Goal: Task Accomplishment & Management: Complete application form

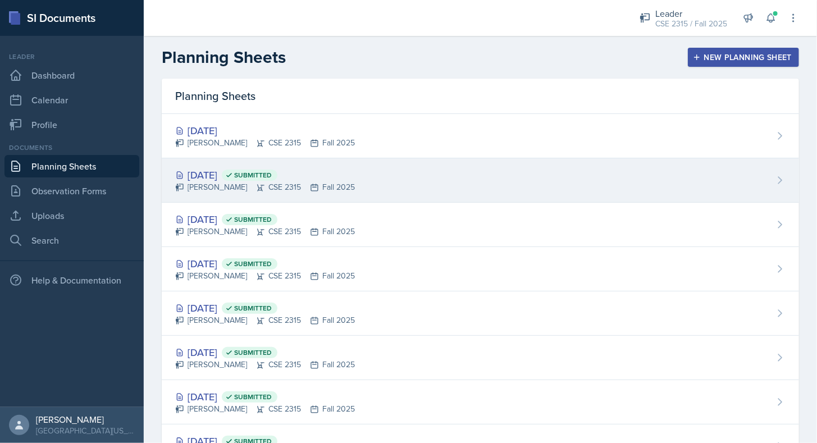
click at [226, 183] on div "[PERSON_NAME] CSE 2315 Fall 2025" at bounding box center [265, 187] width 180 height 12
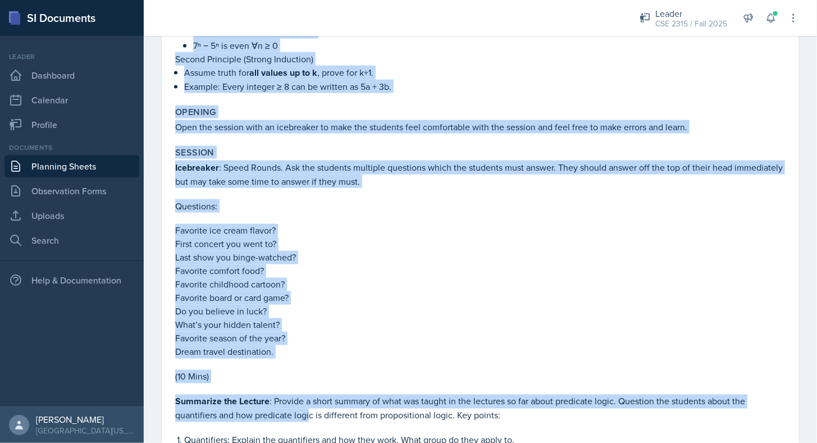
scroll to position [776, 0]
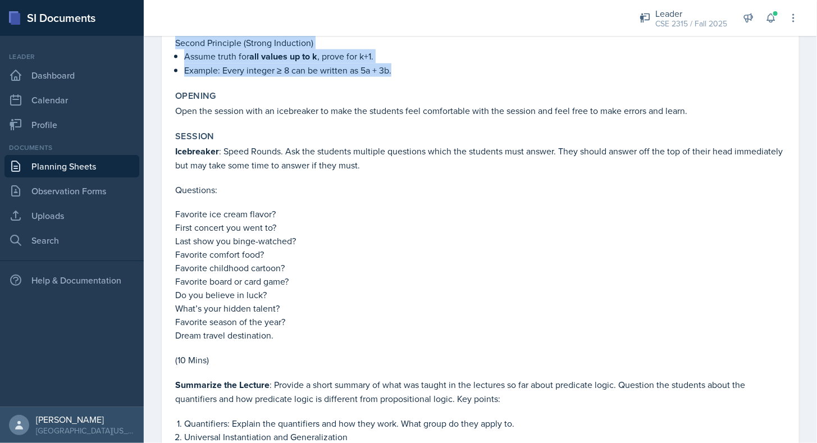
drag, startPoint x: 171, startPoint y: 166, endPoint x: 427, endPoint y: 61, distance: 277.0
copy div "Loremipsu Dolor Sitam Consectetu : Adipiscing elitseddo eiusmodte (i.u., L(e)).…"
click at [245, 70] on p "Example: Every integer ≥ 8 can be written as 5a + 3b." at bounding box center [484, 69] width 601 height 13
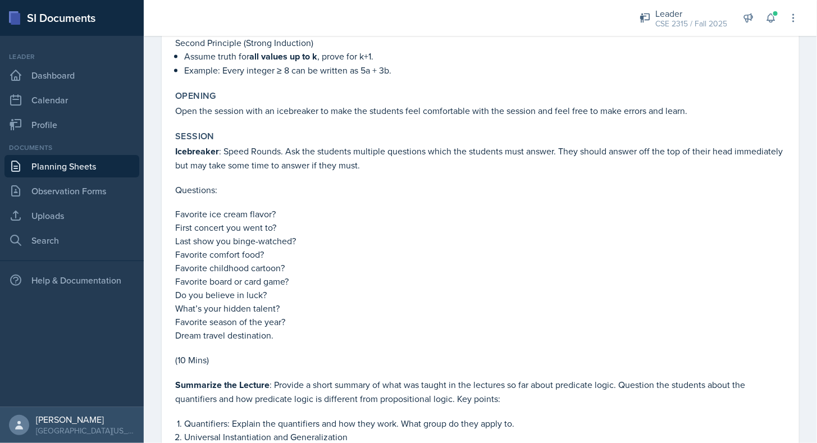
click at [90, 171] on link "Planning Sheets" at bounding box center [71, 166] width 135 height 22
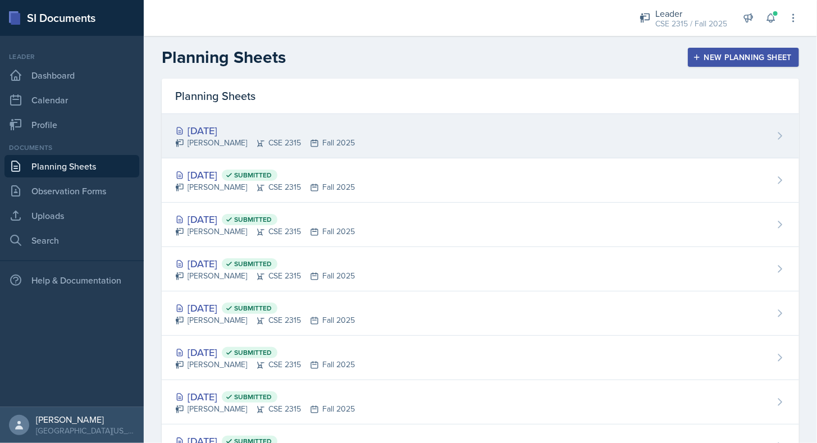
click at [264, 135] on div "[DATE]" at bounding box center [265, 130] width 180 height 15
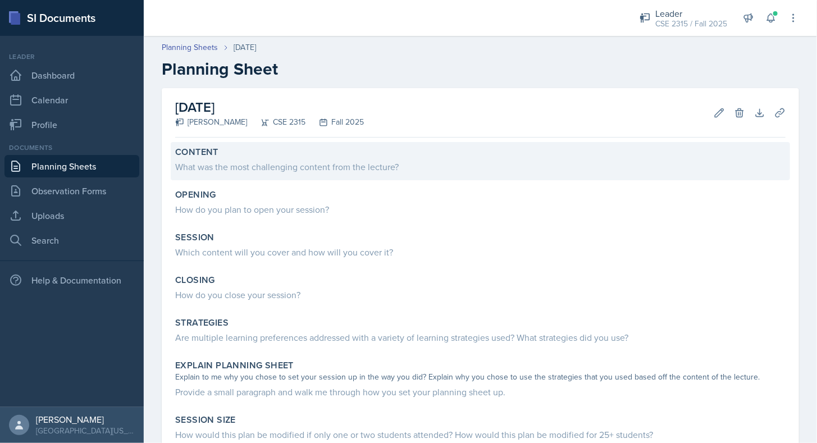
click at [248, 164] on div "What was the most challenging content from the lecture?" at bounding box center [480, 166] width 610 height 13
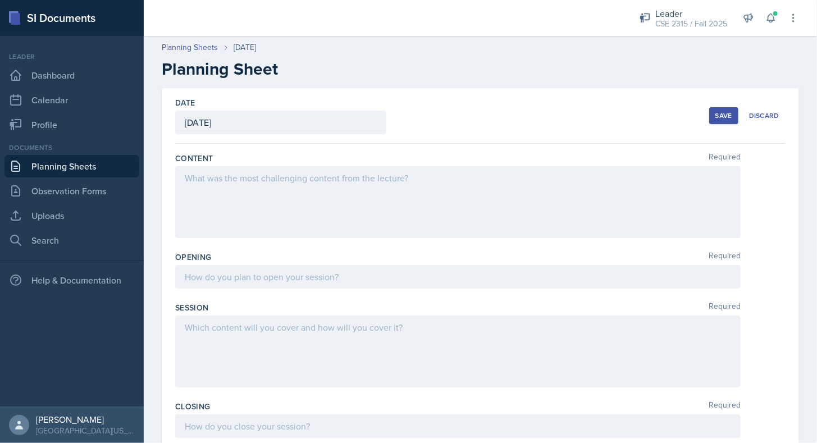
click at [246, 224] on div at bounding box center [457, 202] width 565 height 72
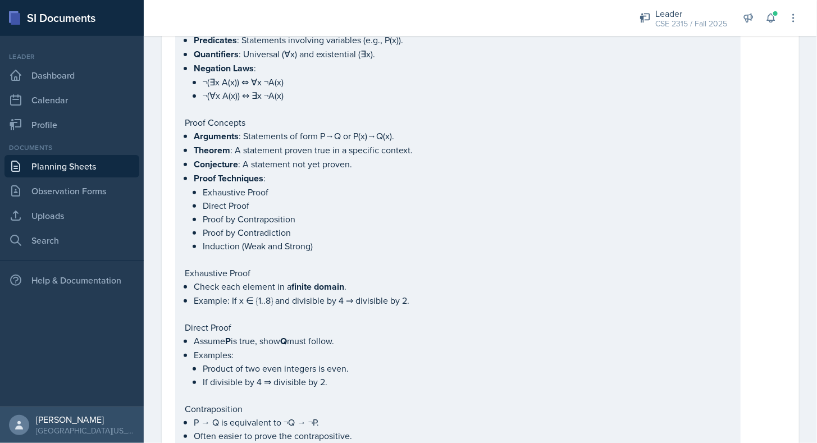
click at [89, 168] on link "Planning Sheets" at bounding box center [71, 166] width 135 height 22
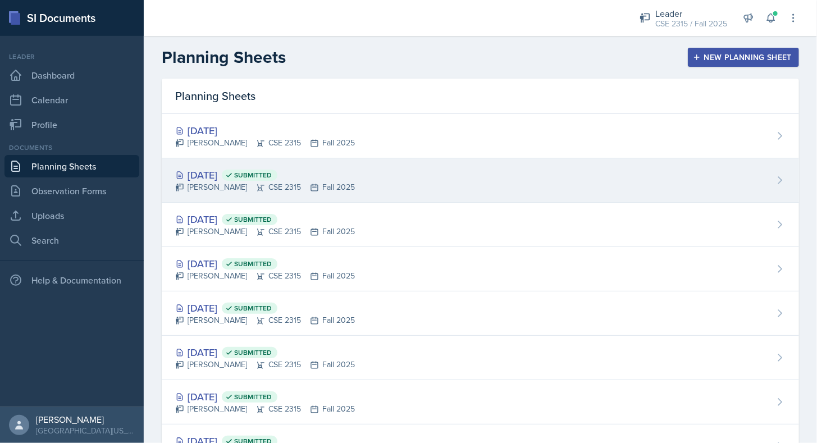
click at [229, 170] on div "[DATE] Submitted" at bounding box center [265, 174] width 180 height 15
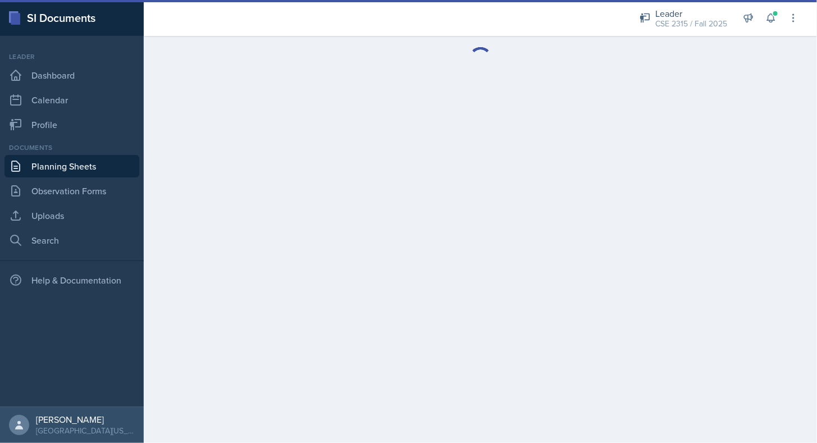
click at [229, 170] on main at bounding box center [480, 239] width 673 height 407
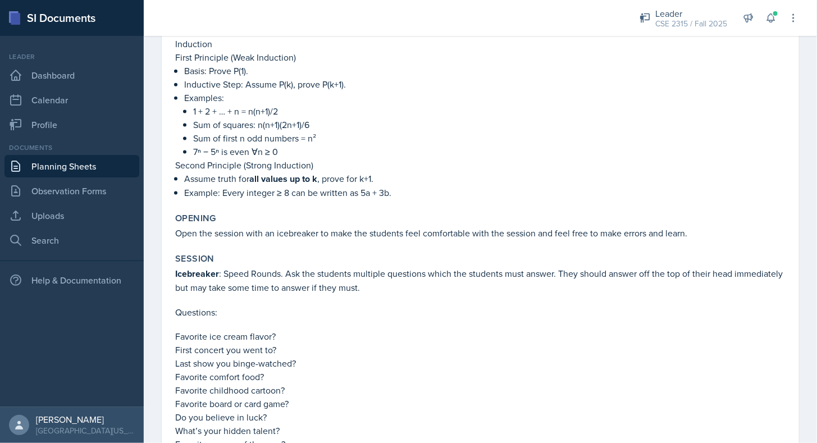
scroll to position [656, 0]
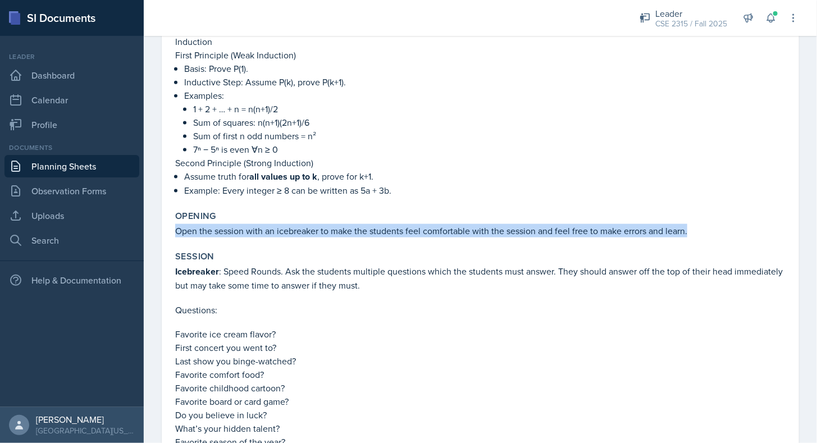
drag, startPoint x: 172, startPoint y: 226, endPoint x: 691, endPoint y: 226, distance: 518.3
click at [691, 226] on div "Opening Open the session with an icebreaker to make the students feel comfortab…" at bounding box center [480, 224] width 619 height 36
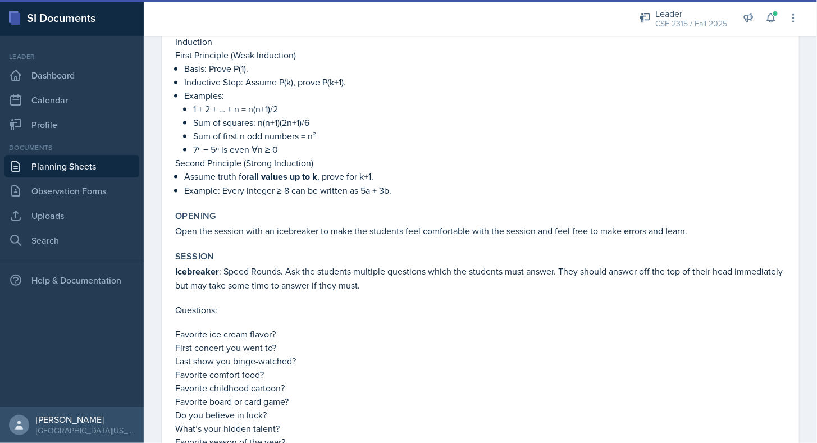
drag, startPoint x: 691, startPoint y: 226, endPoint x: 506, endPoint y: 249, distance: 186.2
click at [506, 251] on div "Session" at bounding box center [480, 256] width 610 height 11
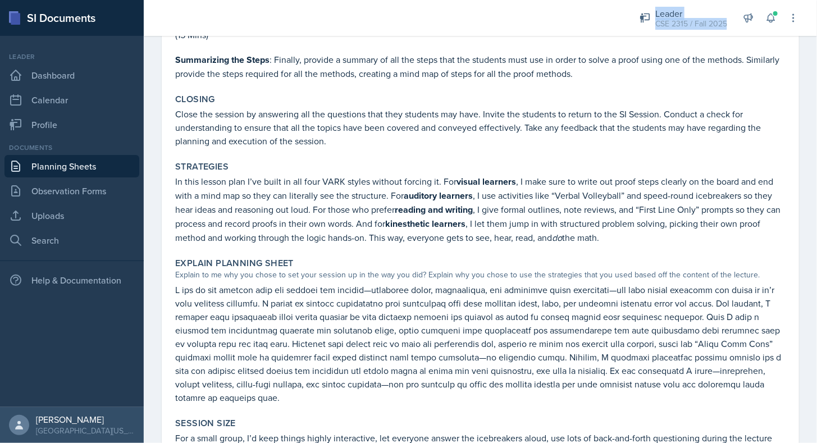
scroll to position [2283, 0]
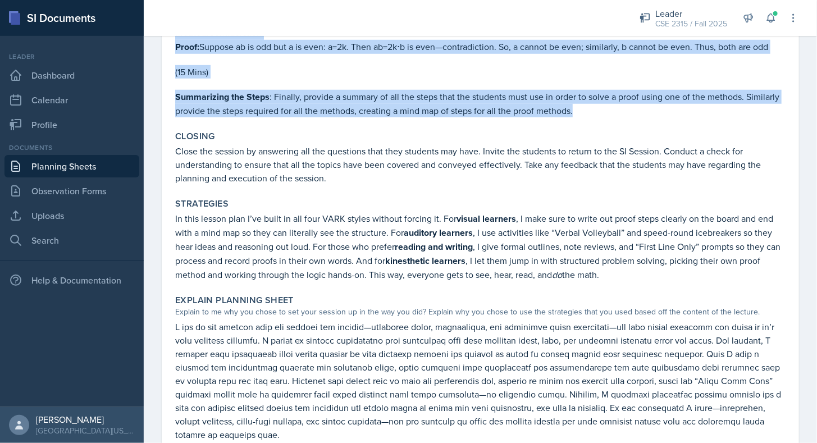
drag, startPoint x: 175, startPoint y: 266, endPoint x: 622, endPoint y: 92, distance: 479.9
copy div "Loremipsum : Dolor Sitame. Con adi elitsedd eiusmodt incididun utlab etd magnaa…"
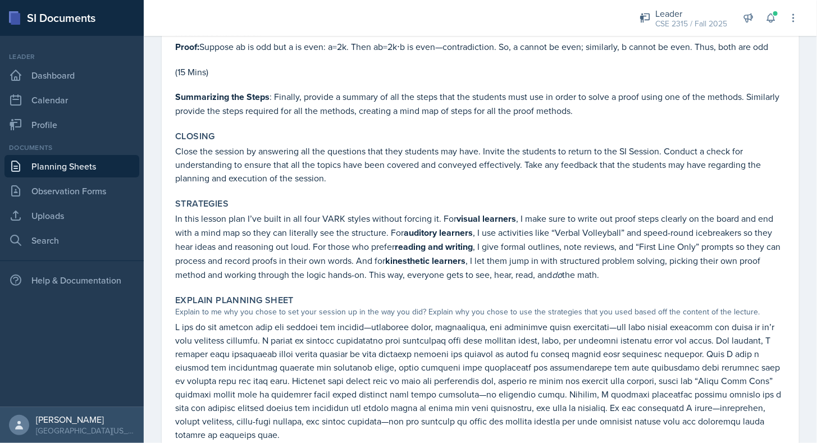
click at [486, 131] on div "Closing" at bounding box center [480, 136] width 610 height 11
click at [99, 172] on link "Planning Sheets" at bounding box center [71, 166] width 135 height 22
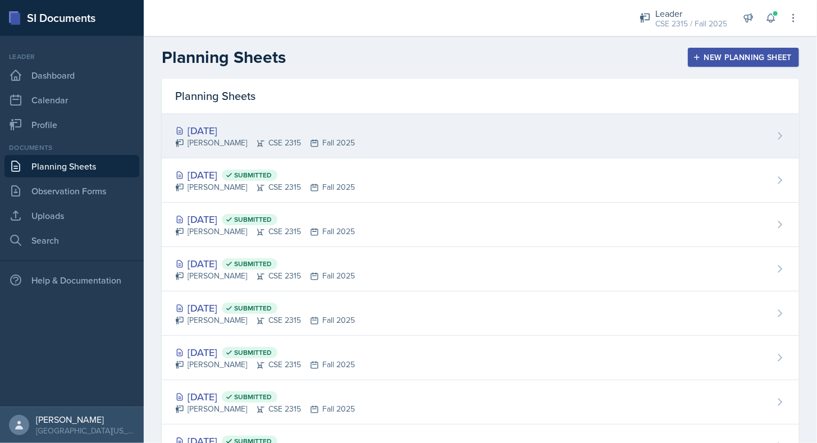
click at [258, 129] on div "[DATE]" at bounding box center [265, 130] width 180 height 15
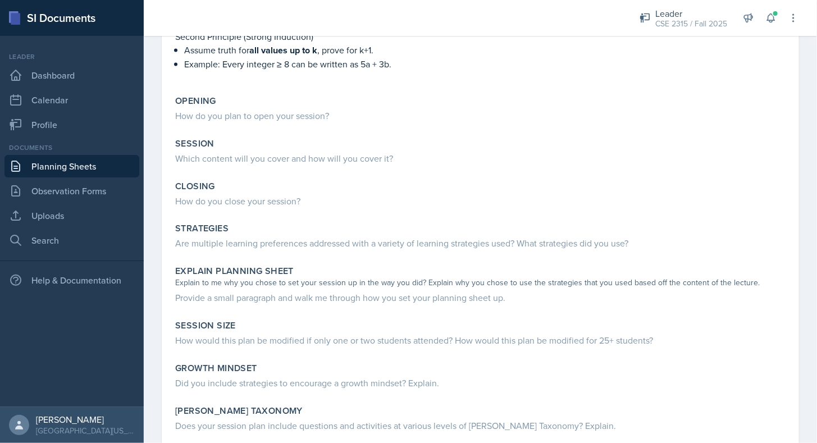
scroll to position [788, 0]
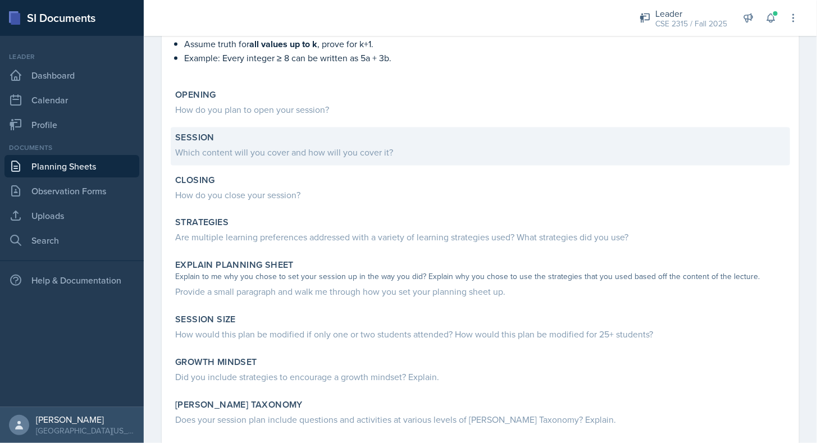
click at [241, 145] on div "Which content will you cover and how will you cover it?" at bounding box center [480, 151] width 610 height 13
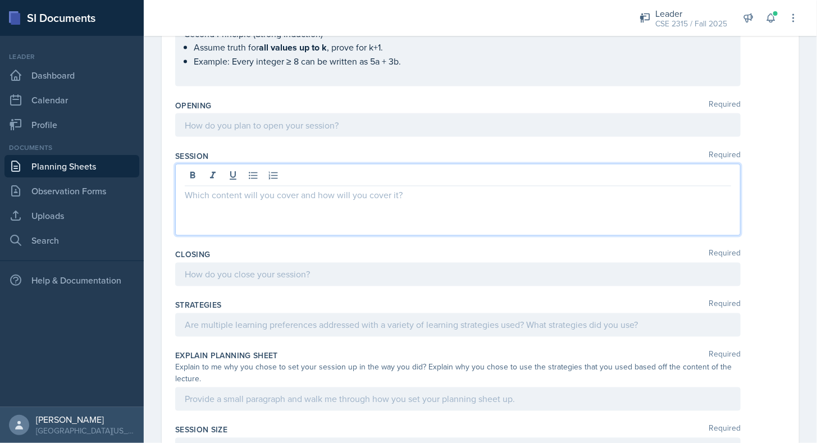
click at [231, 189] on p at bounding box center [458, 195] width 546 height 13
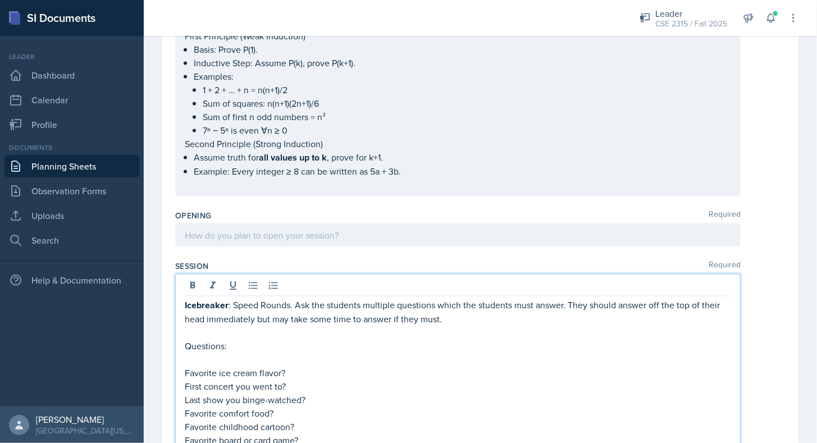
click at [229, 224] on div at bounding box center [457, 236] width 565 height 24
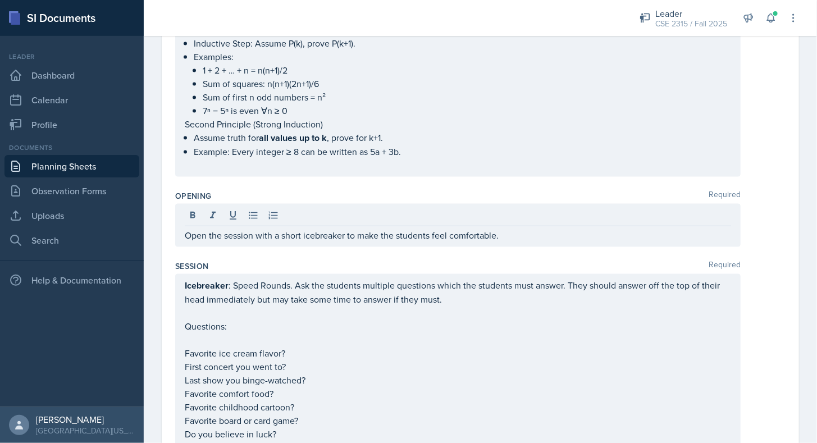
click at [286, 190] on div "Opening Required" at bounding box center [480, 195] width 610 height 11
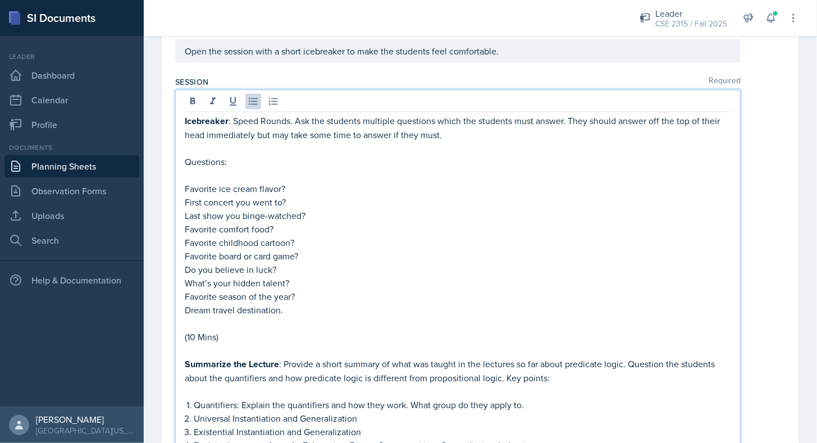
scroll to position [814, 0]
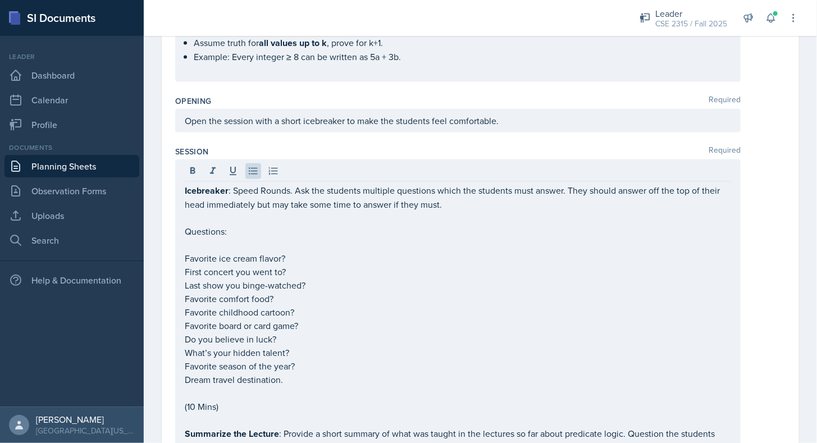
drag, startPoint x: 183, startPoint y: 181, endPoint x: 314, endPoint y: 394, distance: 249.8
drag, startPoint x: 184, startPoint y: 184, endPoint x: 265, endPoint y: 279, distance: 124.7
drag, startPoint x: 183, startPoint y: 184, endPoint x: 249, endPoint y: 233, distance: 82.7
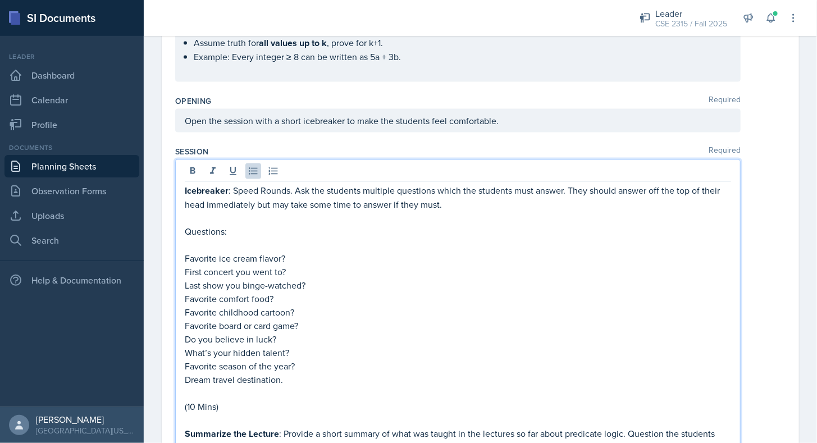
click at [189, 188] on strong "Icebreaker" at bounding box center [207, 191] width 44 height 13
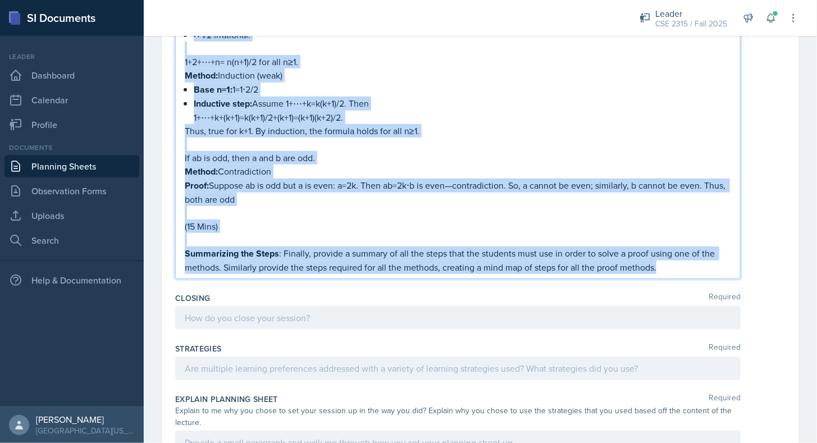
scroll to position [2299, 0]
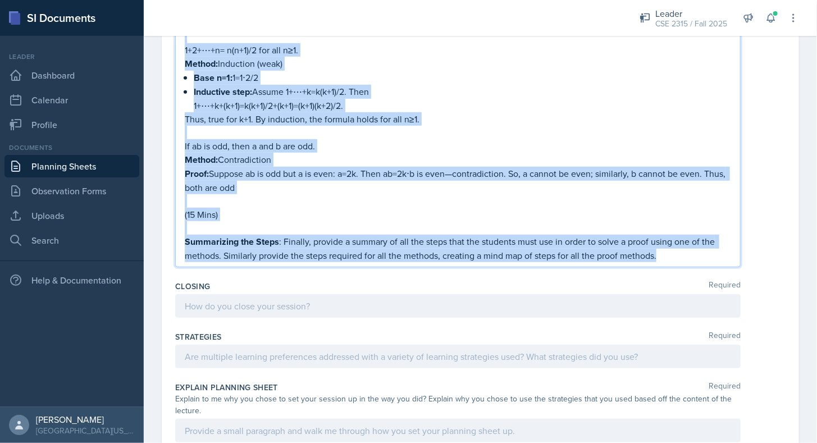
copy div "Loremipsum : Dolor Sitame. Con adi elitsedd eiusmodt incididun utlab etd magnaa…"
click at [348, 169] on p "Proof: Suppose ab is odd but a is even: a=2k. Then ab=2k⋅b is even—contradictio…" at bounding box center [458, 181] width 546 height 28
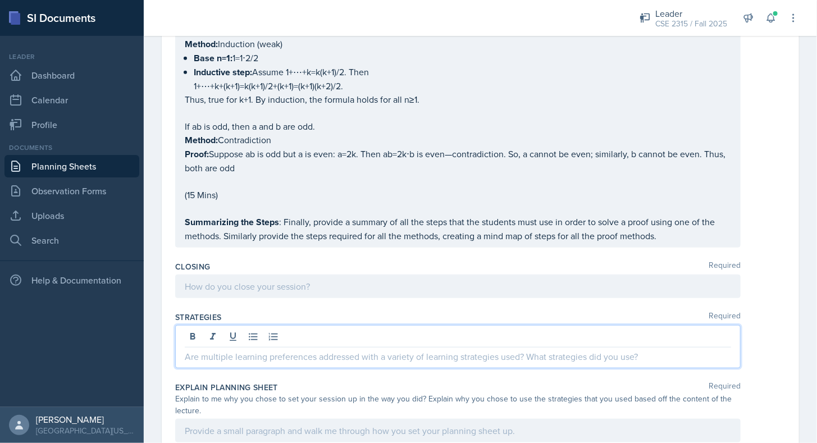
click at [304, 350] on p at bounding box center [458, 356] width 546 height 13
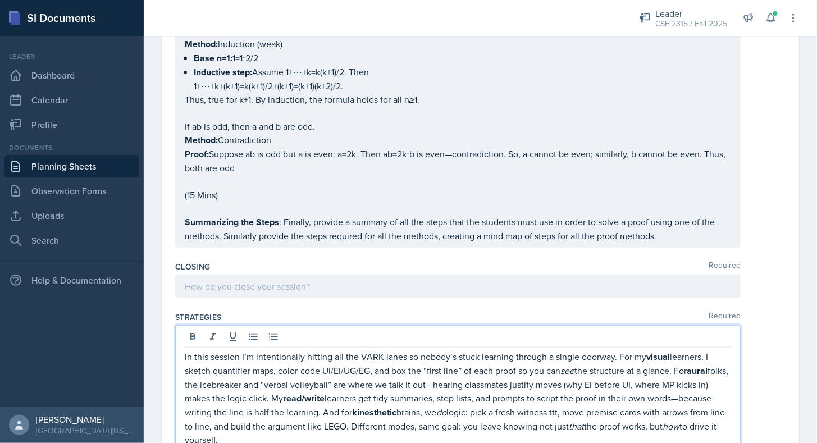
click at [304, 312] on div "Strategies Required" at bounding box center [480, 317] width 610 height 11
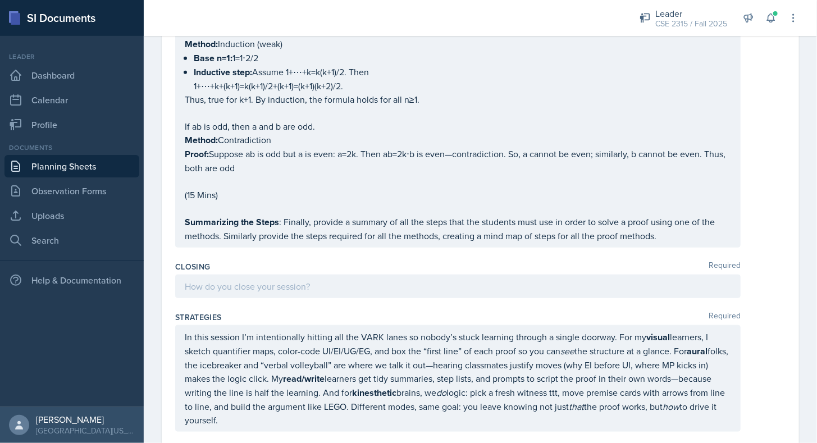
click at [277, 275] on div at bounding box center [457, 287] width 565 height 24
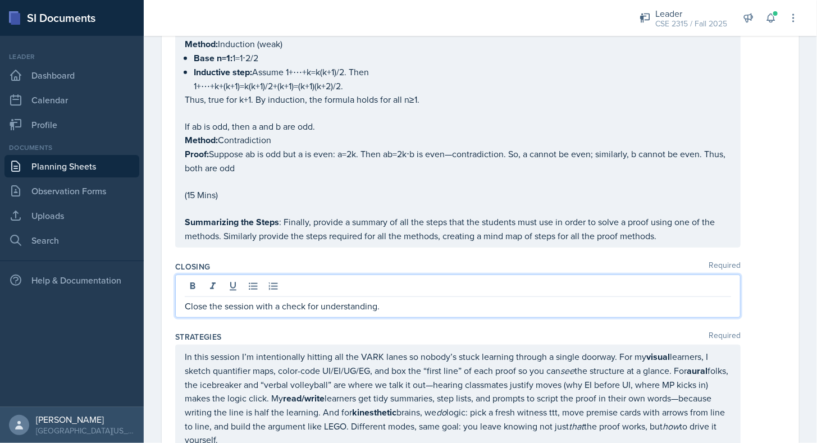
scroll to position [2515, 0]
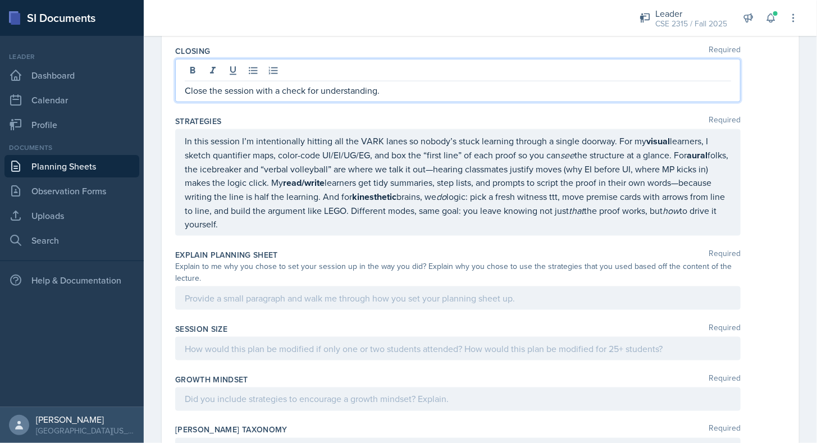
click at [332, 263] on div "Explain to me why you chose to set your session up in the way you did? Explain …" at bounding box center [457, 273] width 565 height 24
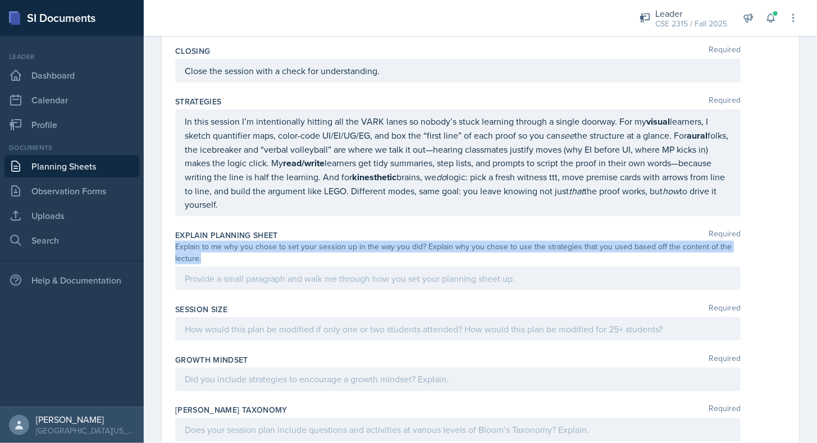
drag, startPoint x: 174, startPoint y: 238, endPoint x: 207, endPoint y: 248, distance: 34.1
copy div "Explain to me why you chose to set your session up in the way you did? Explain …"
click at [207, 248] on div "Explain to me why you chose to set your session up in the way you did? Explain …" at bounding box center [457, 253] width 565 height 24
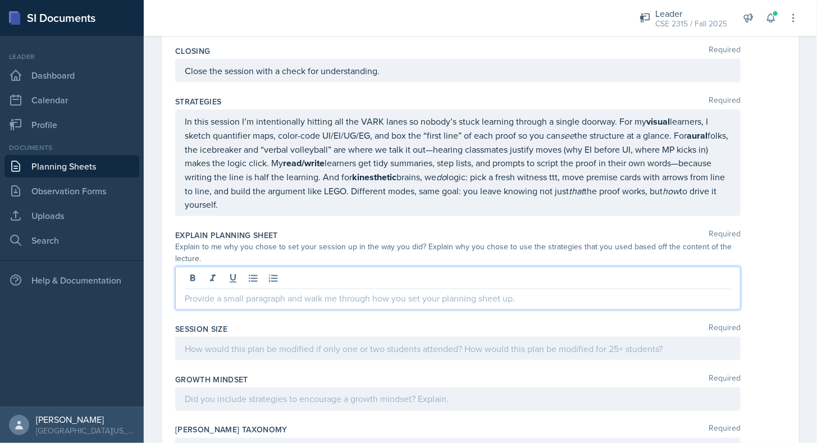
click at [408, 271] on div at bounding box center [457, 288] width 565 height 43
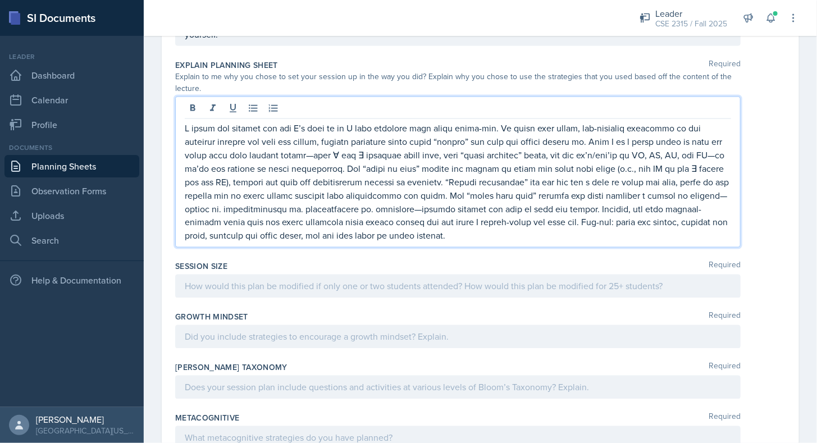
scroll to position [2689, 0]
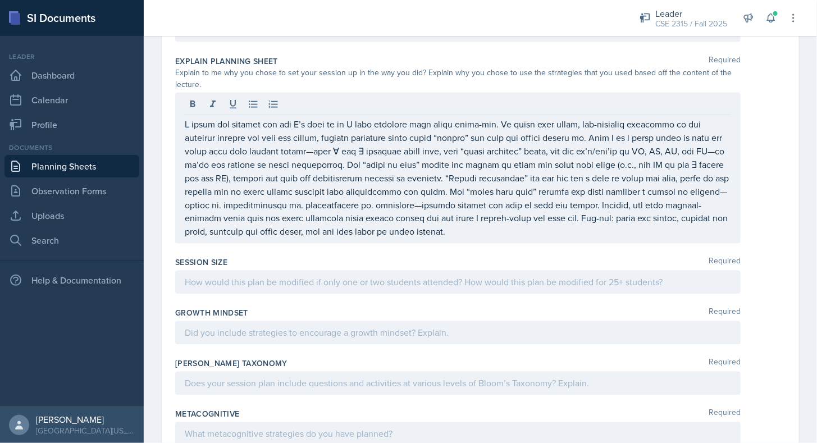
click at [268, 240] on div "Explain Planning Sheet Required Explain to me why you chose to set your session…" at bounding box center [480, 152] width 610 height 202
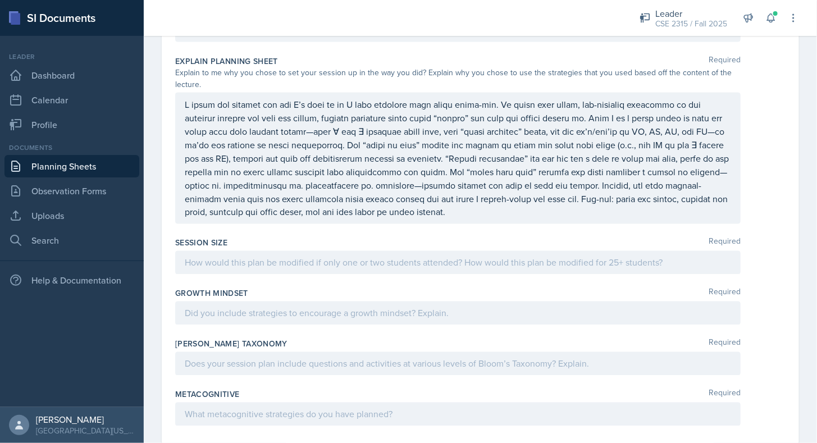
click at [317, 258] on div at bounding box center [457, 263] width 565 height 24
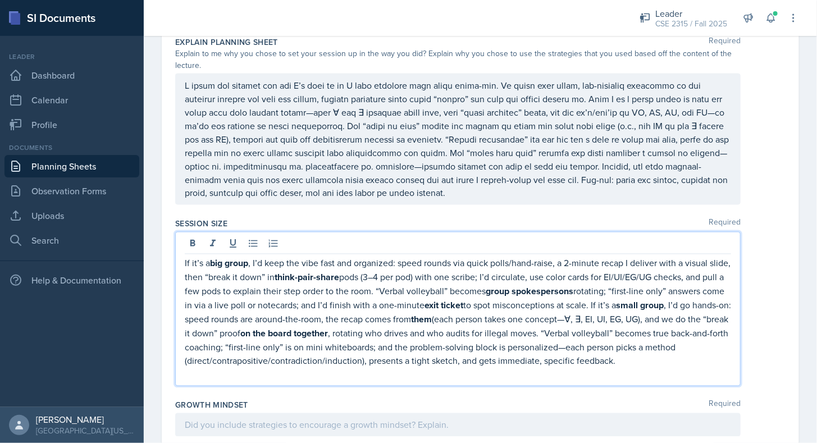
scroll to position [2769, 0]
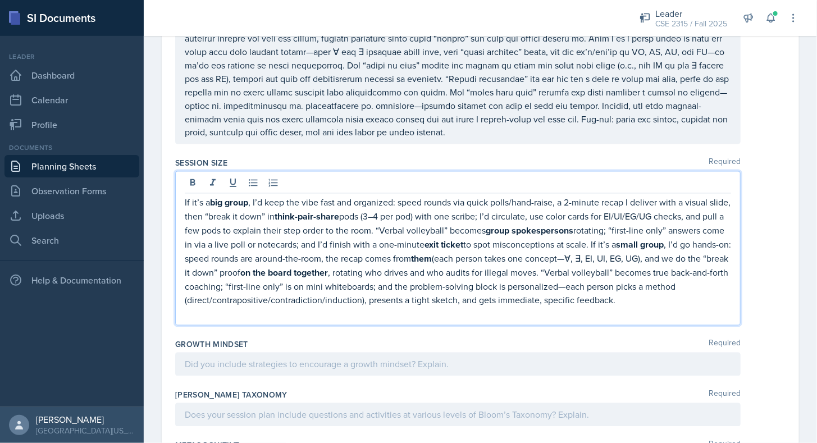
click at [236, 315] on p at bounding box center [458, 313] width 546 height 13
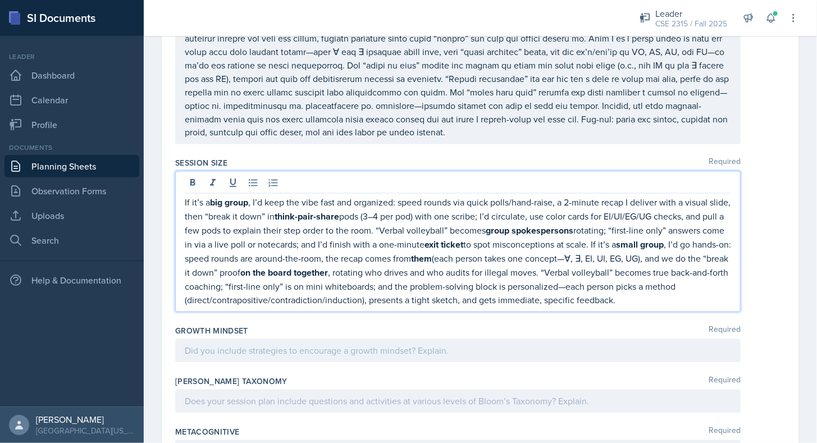
click at [276, 321] on div "Growth Mindset Required" at bounding box center [480, 346] width 610 height 51
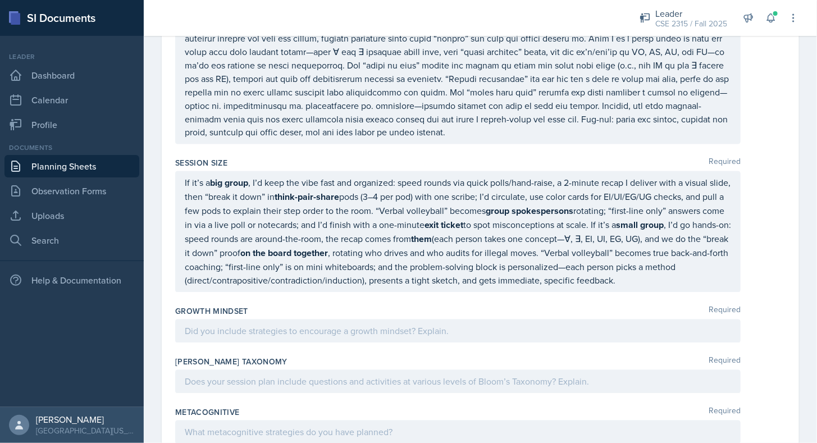
click at [354, 337] on div at bounding box center [457, 332] width 565 height 24
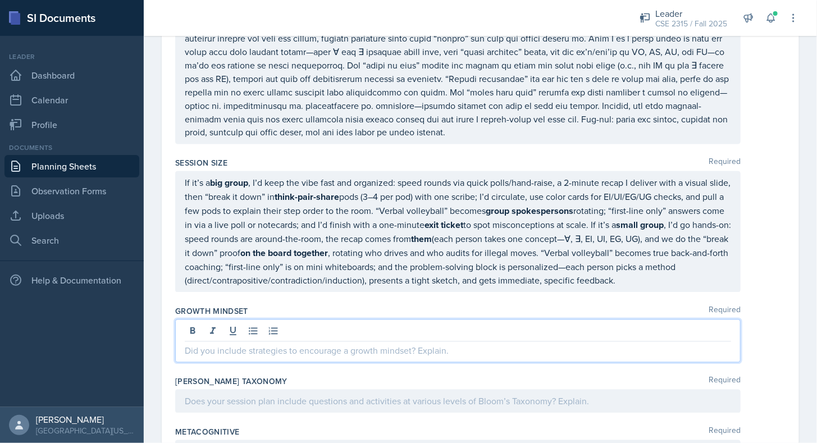
scroll to position [2788, 0]
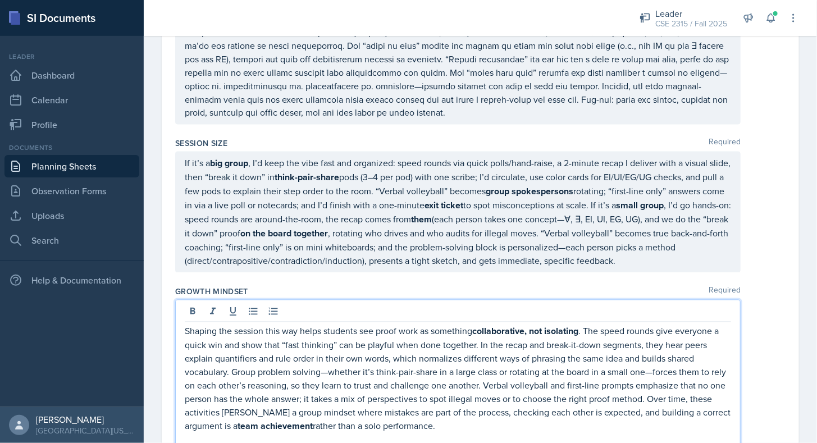
click at [354, 337] on p "Shaping the session this way helps students see proof work as something collabo…" at bounding box center [458, 379] width 546 height 109
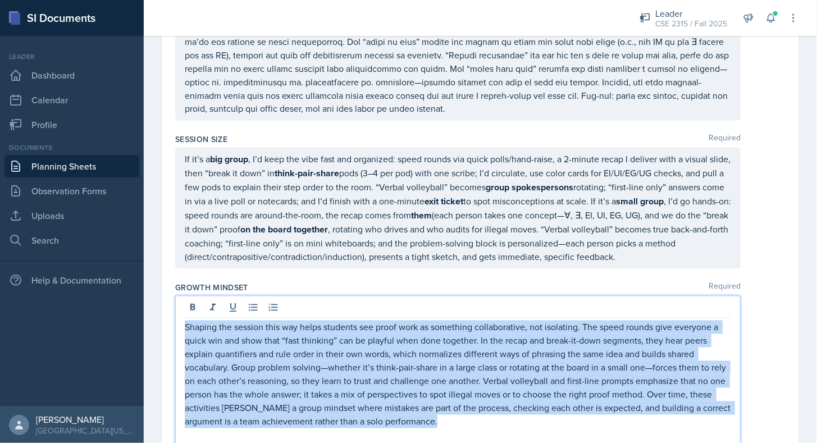
click at [312, 354] on p "Shaping the session this way helps students see proof work as something collabo…" at bounding box center [458, 375] width 546 height 108
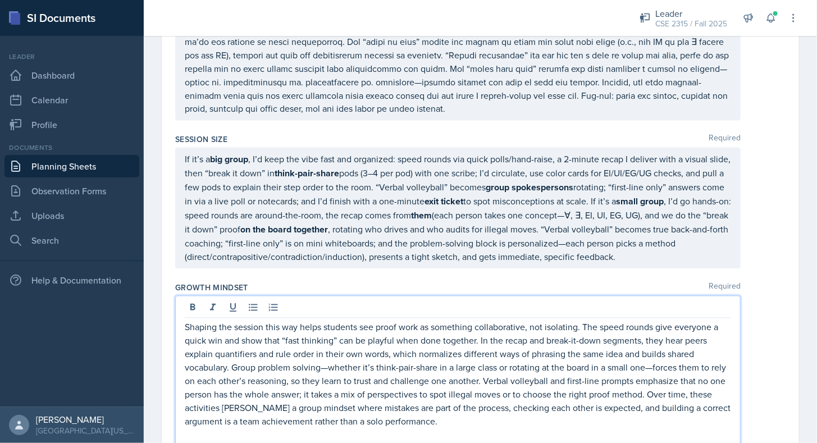
scroll to position [2854, 0]
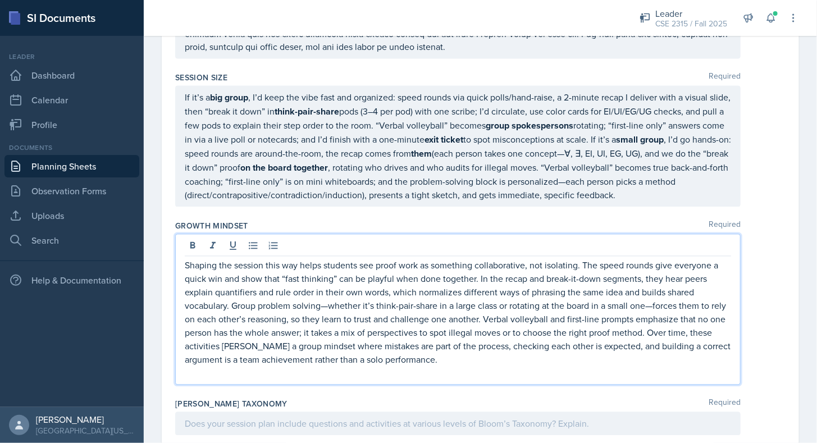
click at [269, 372] on p at bounding box center [458, 373] width 546 height 13
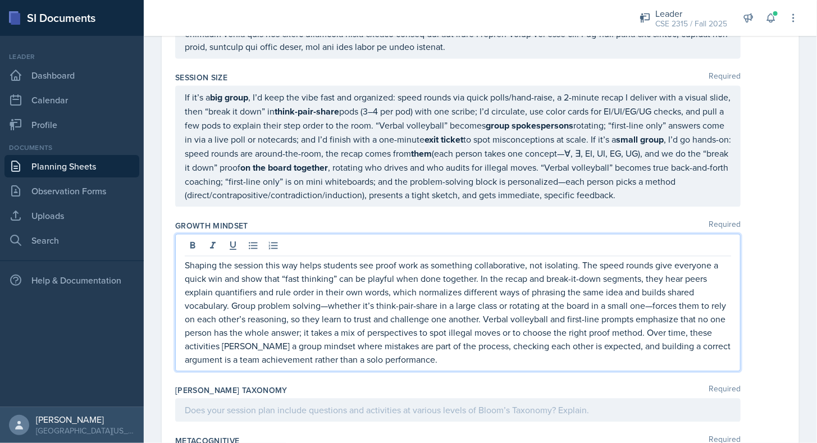
click at [326, 305] on p "Shaping the session this way helps students see proof work as something collabo…" at bounding box center [458, 313] width 546 height 108
click at [649, 304] on p "Shaping the session this way helps students see proof work as something collabo…" at bounding box center [458, 313] width 546 height 108
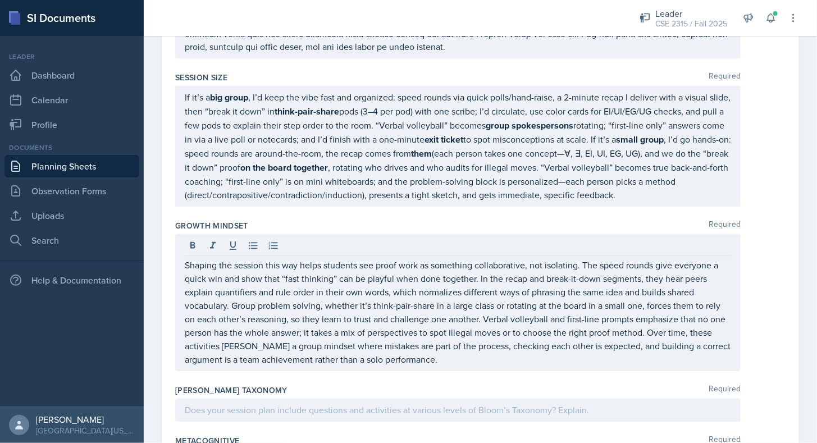
click at [504, 381] on div "[PERSON_NAME] Taxonomy Required" at bounding box center [480, 406] width 610 height 51
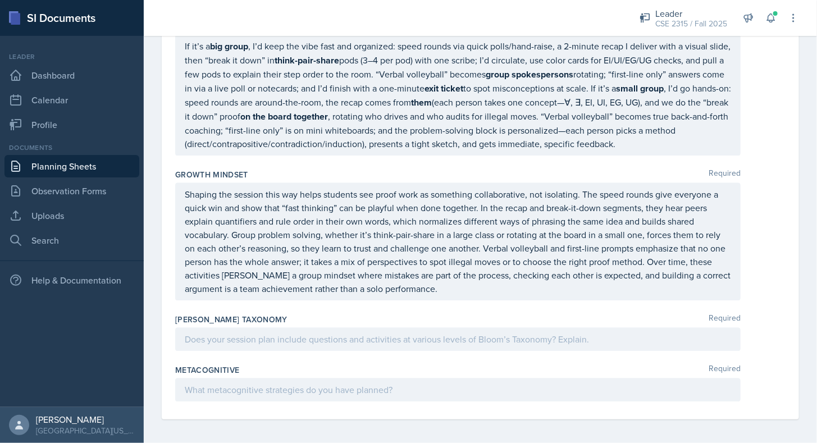
click at [434, 346] on div at bounding box center [457, 339] width 565 height 24
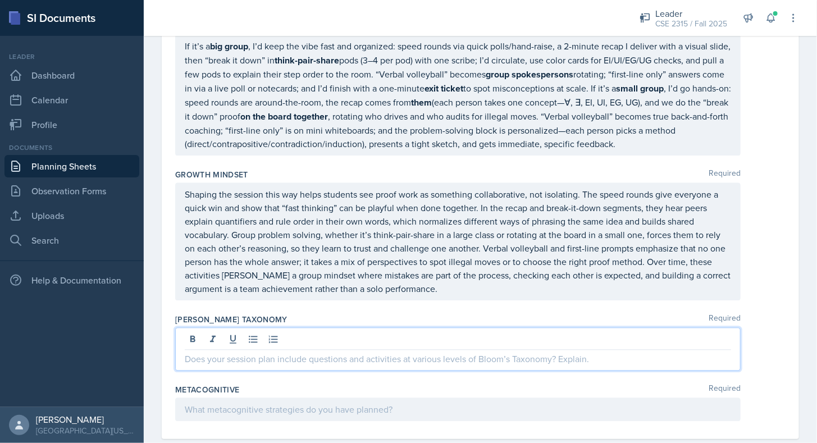
scroll to position [2925, 0]
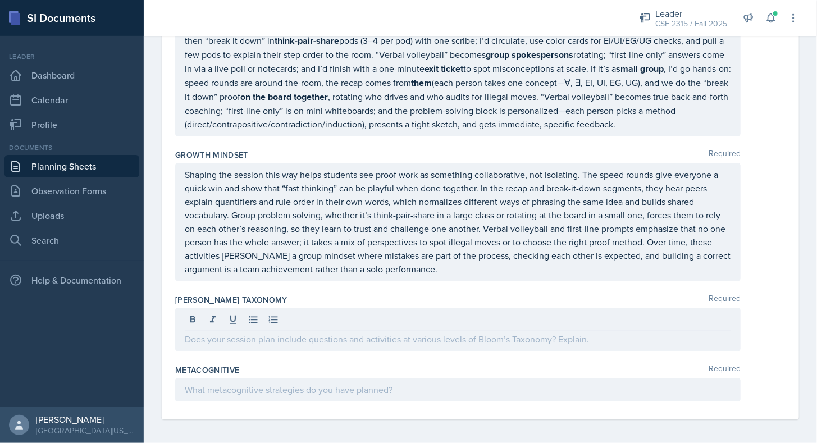
click at [407, 352] on div "[PERSON_NAME] Taxonomy Required" at bounding box center [480, 325] width 610 height 70
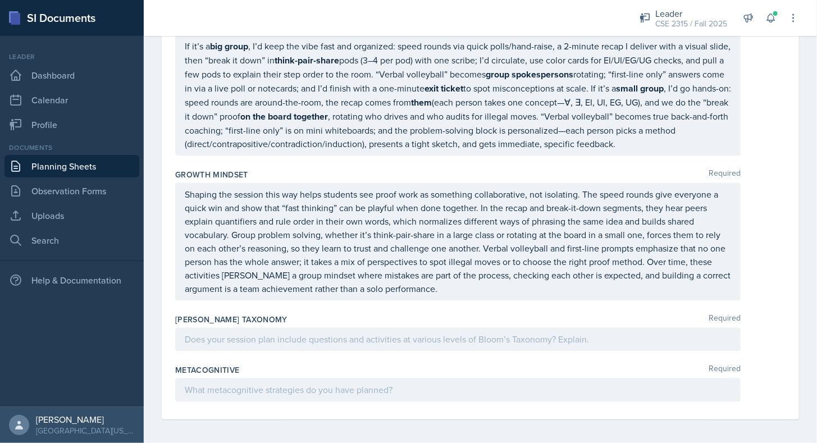
click at [300, 352] on div "[PERSON_NAME] Taxonomy Required" at bounding box center [480, 334] width 610 height 51
click at [308, 347] on div at bounding box center [457, 339] width 565 height 24
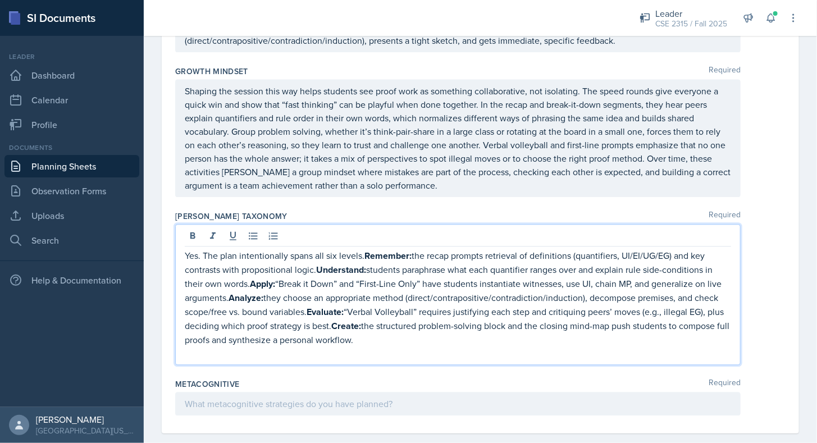
click at [230, 346] on p at bounding box center [458, 352] width 546 height 13
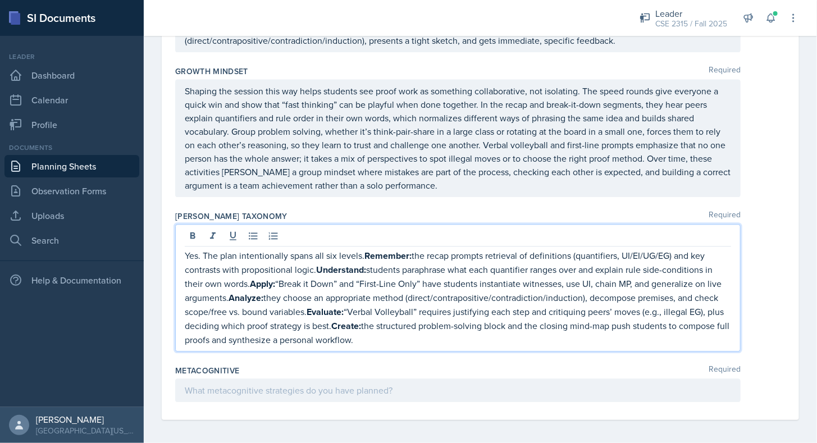
scroll to position [3006, 0]
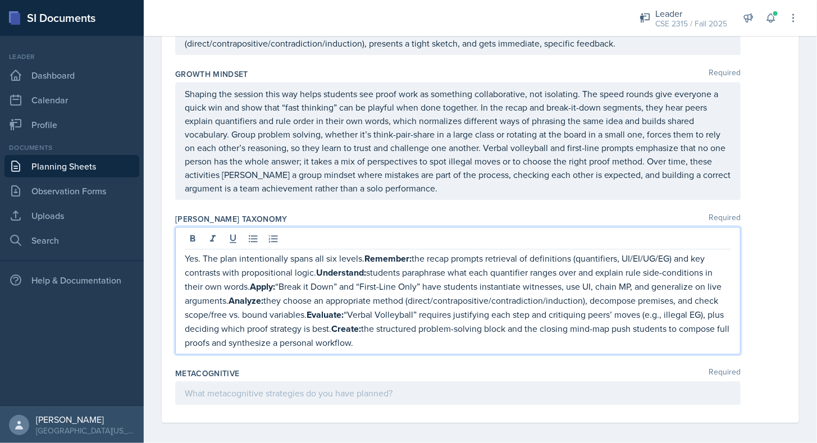
click at [201, 256] on p "Yes. The plan intentionally spans all six levels. Remember: the recap prompts r…" at bounding box center [458, 301] width 546 height 98
click at [273, 363] on div "Metacognitive Required" at bounding box center [480, 388] width 610 height 51
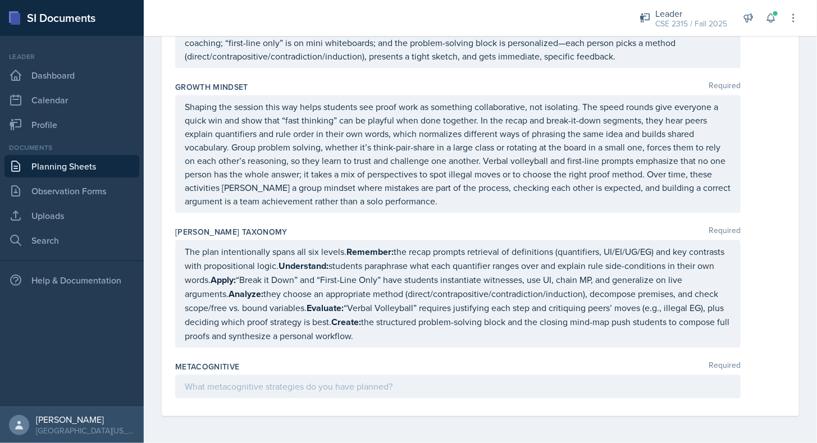
scroll to position [2986, 0]
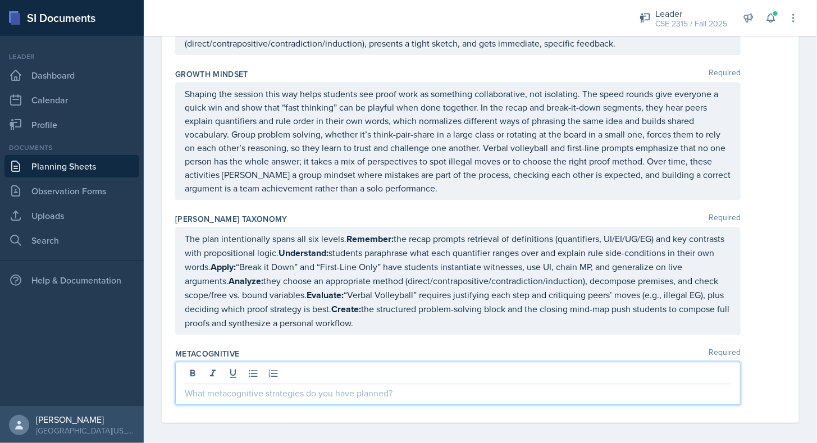
click at [391, 386] on p at bounding box center [458, 392] width 546 height 13
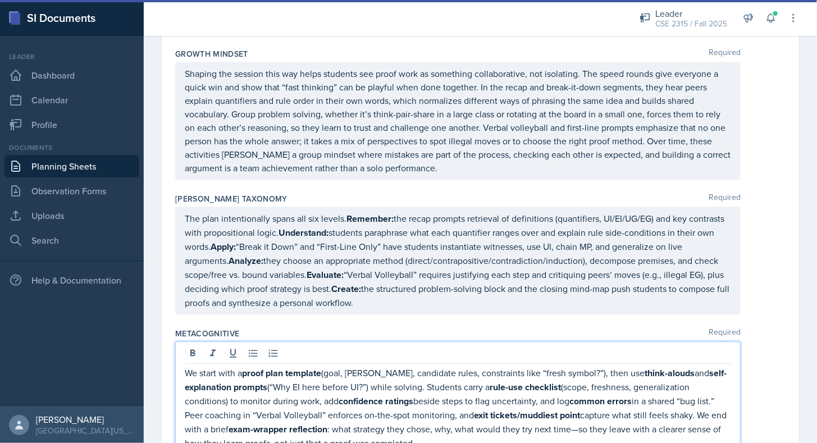
scroll to position [3073, 0]
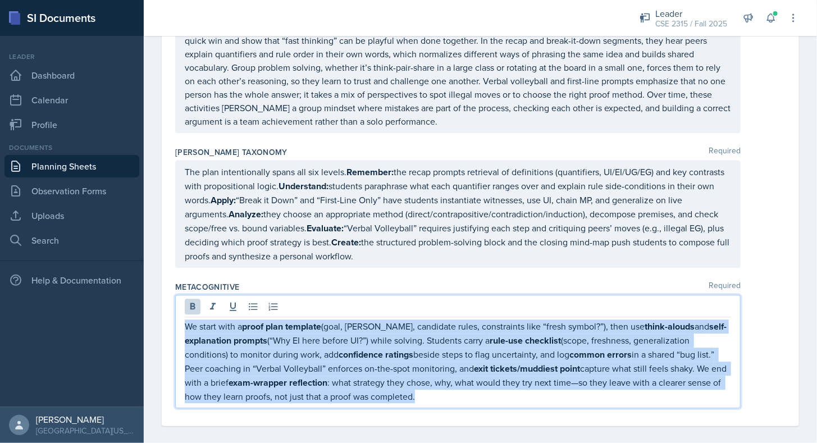
drag, startPoint x: 491, startPoint y: 393, endPoint x: 146, endPoint y: 297, distance: 358.1
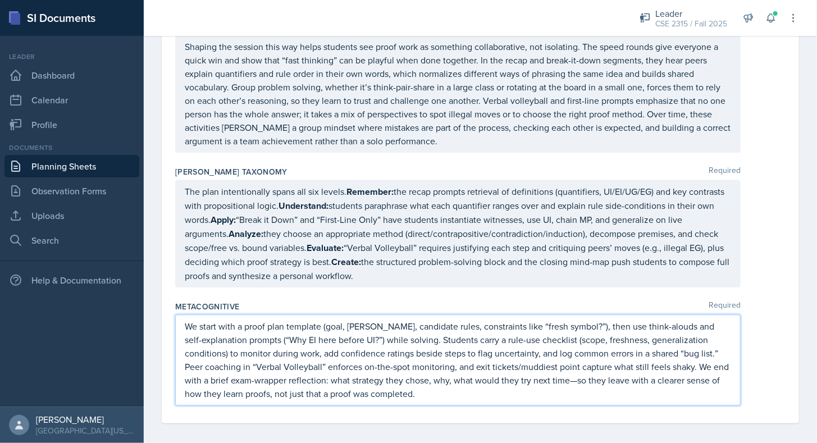
click at [510, 395] on div "We start with a proof plan template (goal, [PERSON_NAME], candidate rules, cons…" at bounding box center [457, 359] width 565 height 91
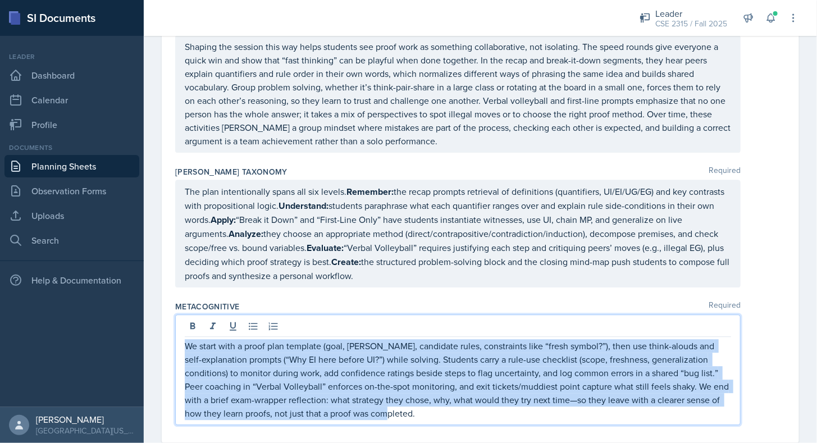
scroll to position [3073, 0]
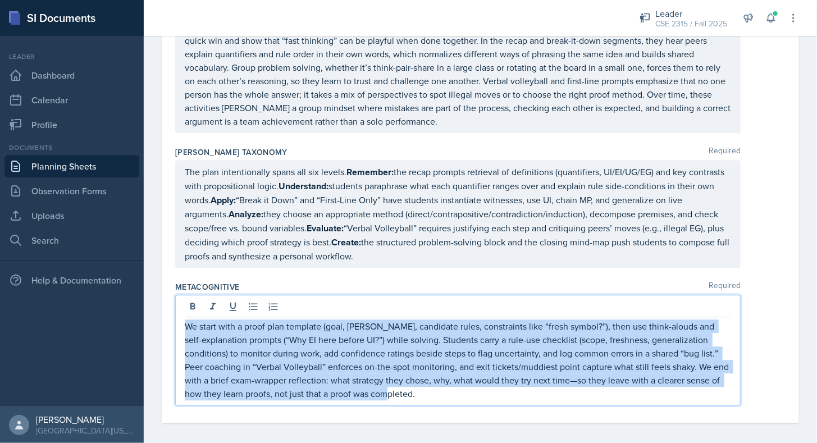
click at [518, 345] on p "We start with a proof plan template (goal, [PERSON_NAME], candidate rules, cons…" at bounding box center [458, 360] width 546 height 81
drag, startPoint x: 479, startPoint y: 387, endPoint x: 146, endPoint y: 294, distance: 345.7
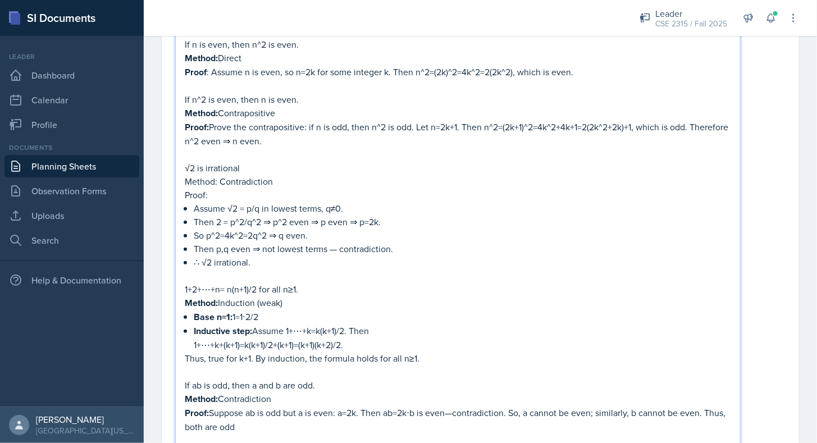
scroll to position [2079, 0]
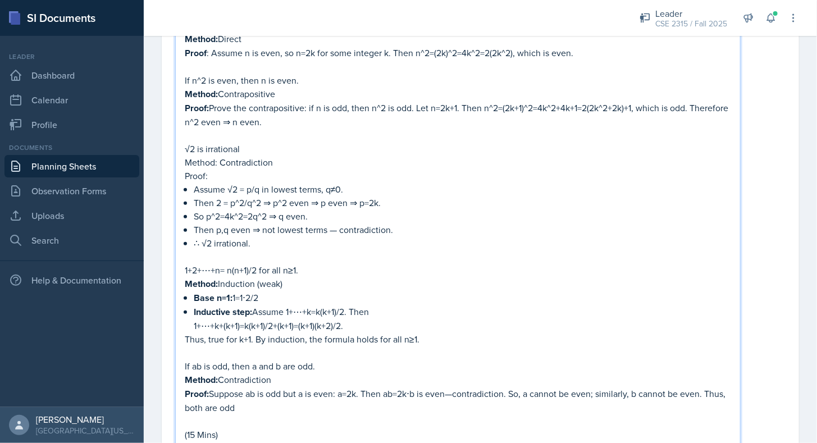
click at [326, 174] on p "Proof:" at bounding box center [458, 175] width 546 height 13
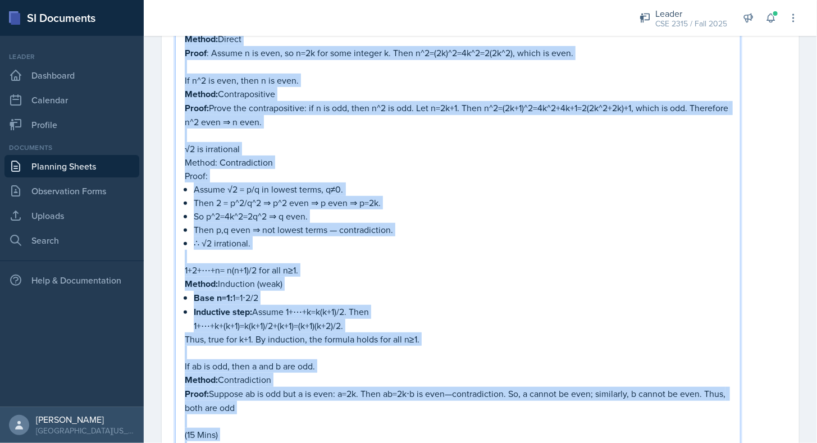
copy div "Loremipsum : Dolor Sitame. Con adi elitsedd eiusmodt incididun utlab etd magnaa…"
click at [326, 174] on p "Proof:" at bounding box center [458, 175] width 546 height 13
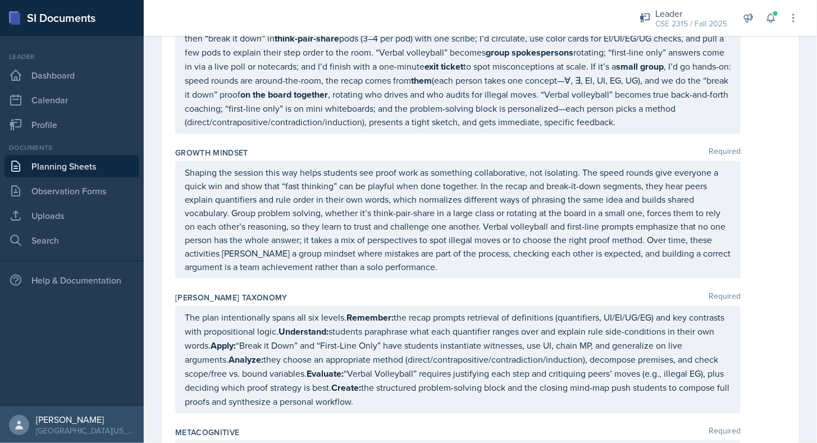
scroll to position [3006, 0]
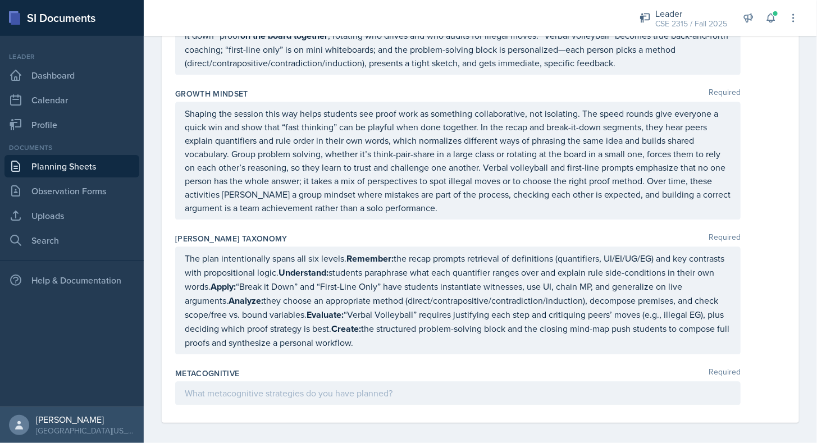
drag, startPoint x: 352, startPoint y: 402, endPoint x: 365, endPoint y: 394, distance: 15.3
click at [365, 394] on div "Metacognitive Required" at bounding box center [480, 388] width 610 height 51
click at [365, 394] on div at bounding box center [457, 393] width 565 height 24
paste div
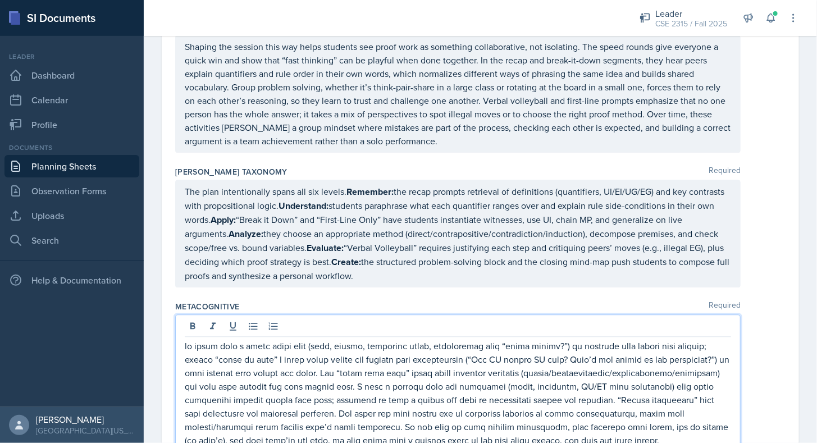
click at [190, 341] on p at bounding box center [458, 393] width 546 height 108
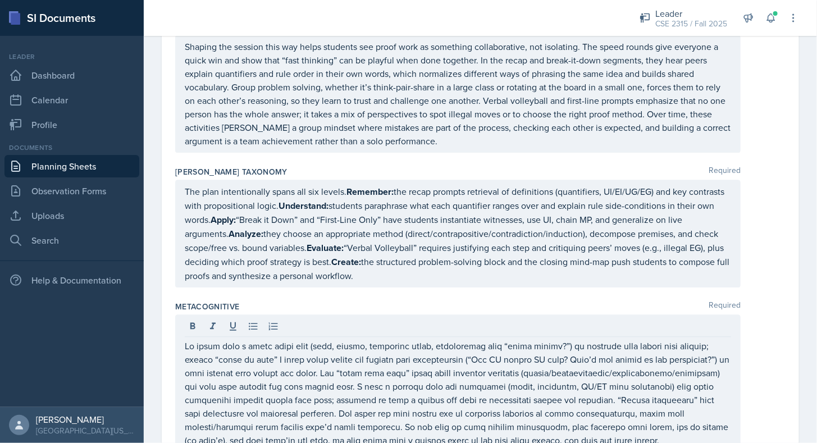
click at [318, 301] on div "Metacognitive Required" at bounding box center [480, 306] width 610 height 11
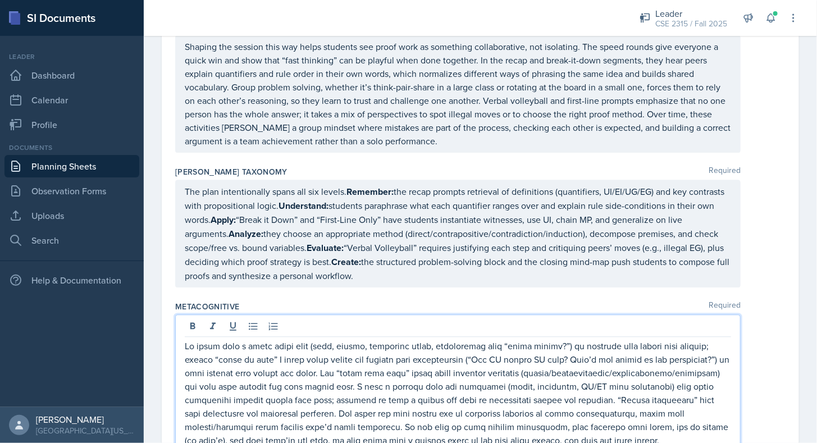
click at [256, 318] on div at bounding box center [457, 383] width 565 height 138
click at [256, 321] on icon at bounding box center [253, 326] width 11 height 11
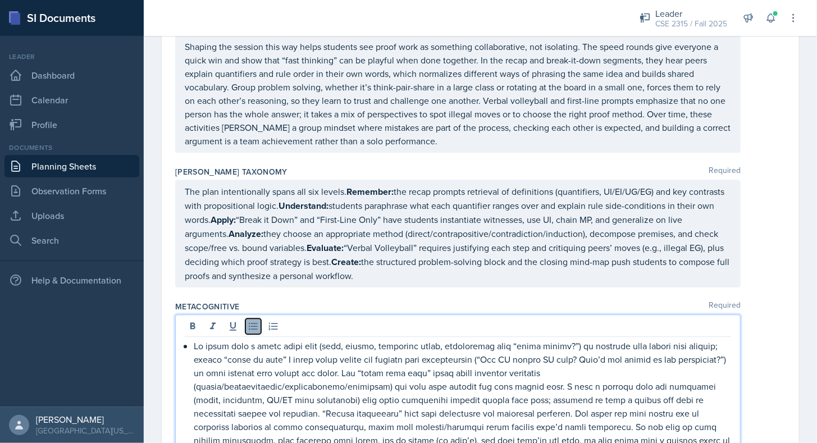
click at [252, 321] on icon at bounding box center [253, 326] width 11 height 11
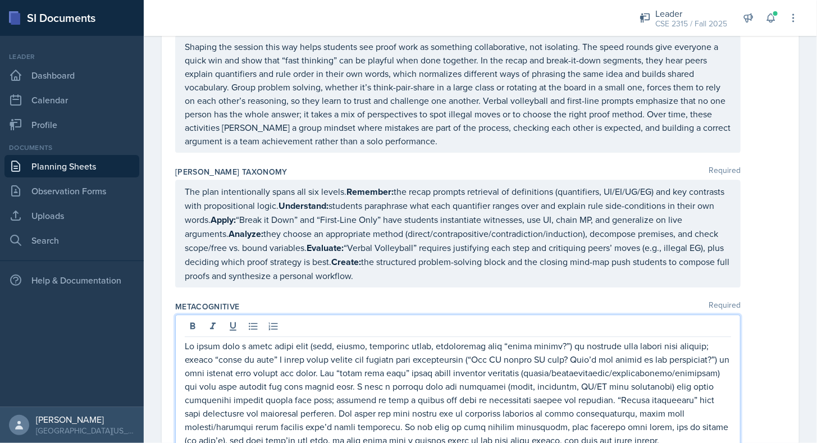
click at [254, 339] on p at bounding box center [458, 393] width 546 height 108
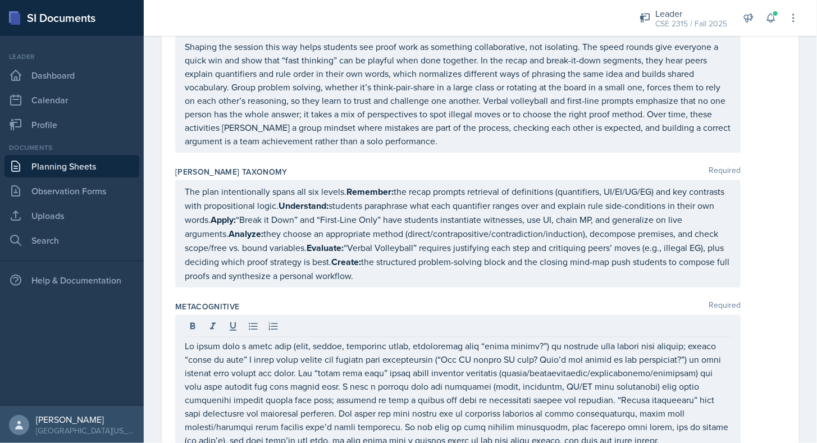
click at [373, 301] on div "Metacognitive Required" at bounding box center [480, 306] width 610 height 11
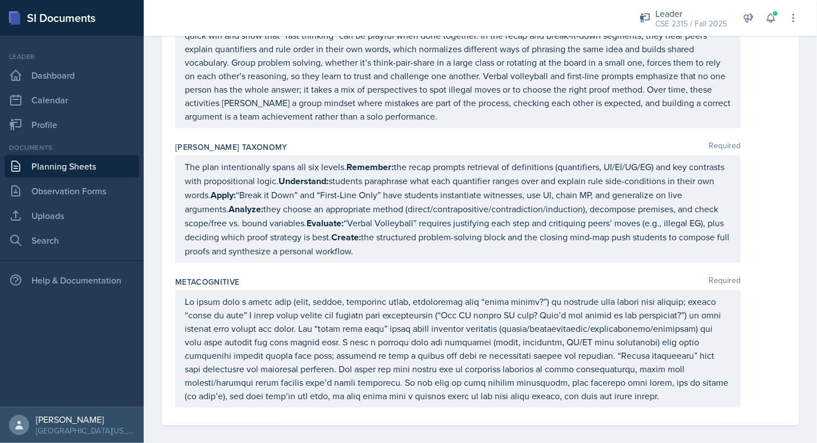
scroll to position [3080, 0]
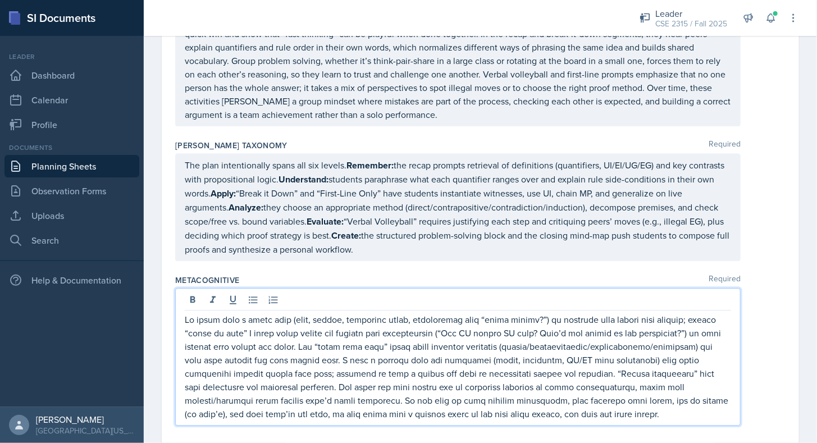
click at [324, 313] on p at bounding box center [458, 367] width 546 height 108
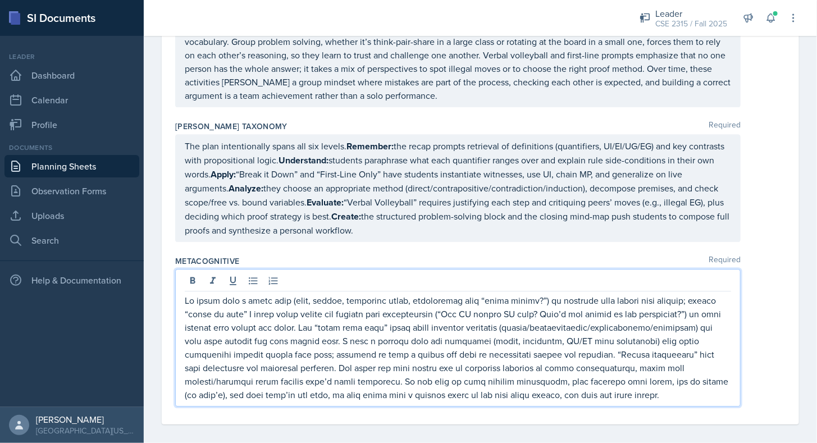
click at [274, 307] on p at bounding box center [458, 348] width 546 height 108
click at [410, 316] on p at bounding box center [458, 348] width 546 height 108
click at [238, 323] on p at bounding box center [458, 348] width 546 height 108
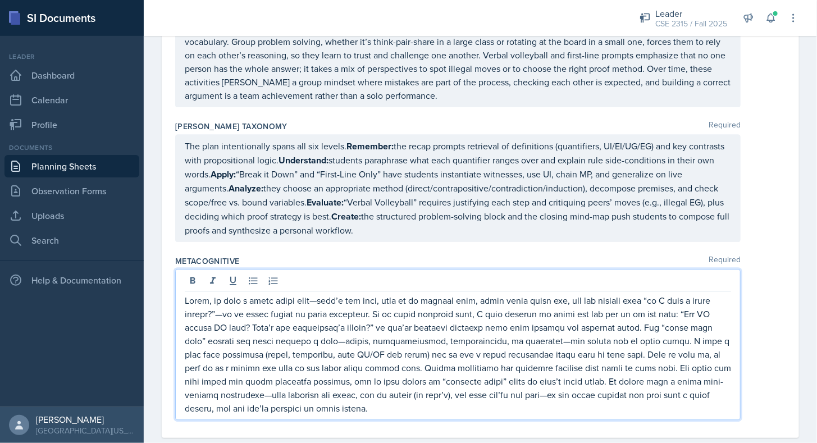
click at [322, 294] on p at bounding box center [458, 354] width 546 height 121
click at [228, 305] on p at bounding box center [458, 354] width 546 height 121
click at [542, 339] on p at bounding box center [458, 354] width 546 height 121
click at [344, 335] on p at bounding box center [458, 354] width 546 height 121
click at [526, 390] on p at bounding box center [458, 354] width 546 height 121
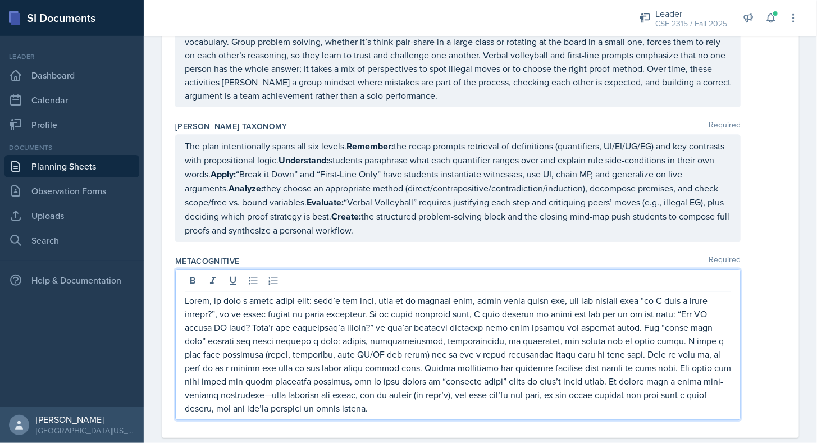
click at [232, 389] on p at bounding box center [458, 354] width 546 height 121
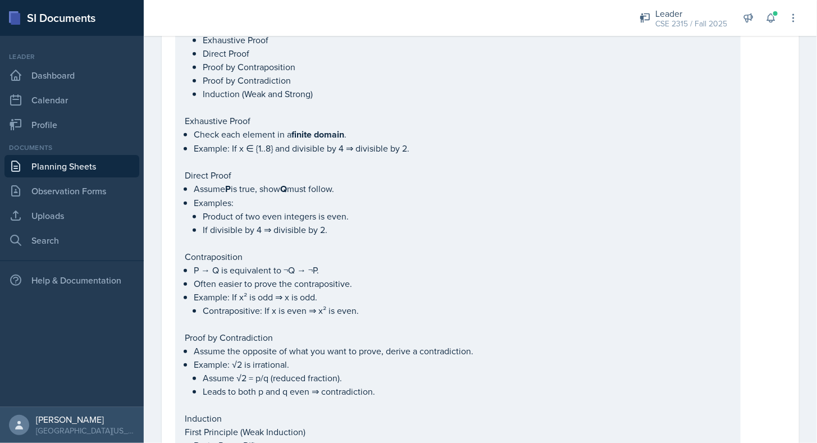
scroll to position [0, 0]
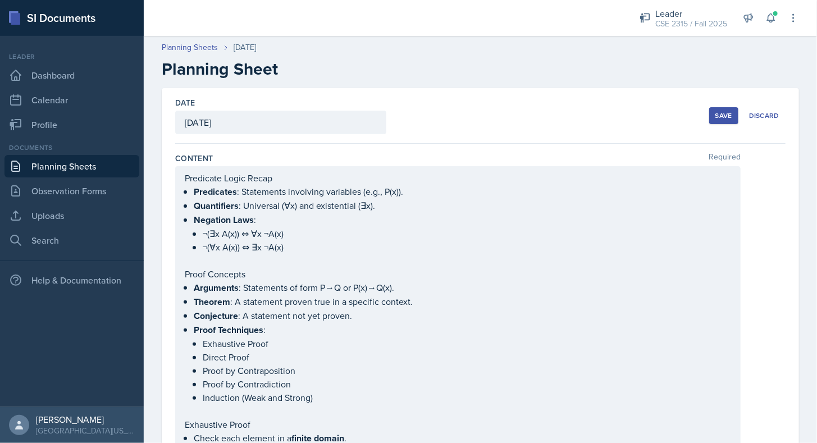
click at [728, 121] on button "Save" at bounding box center [723, 115] width 29 height 17
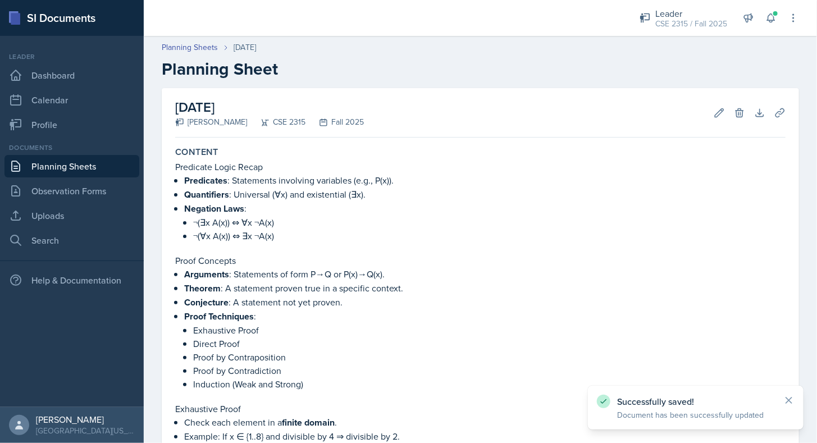
click at [99, 163] on link "Planning Sheets" at bounding box center [71, 166] width 135 height 22
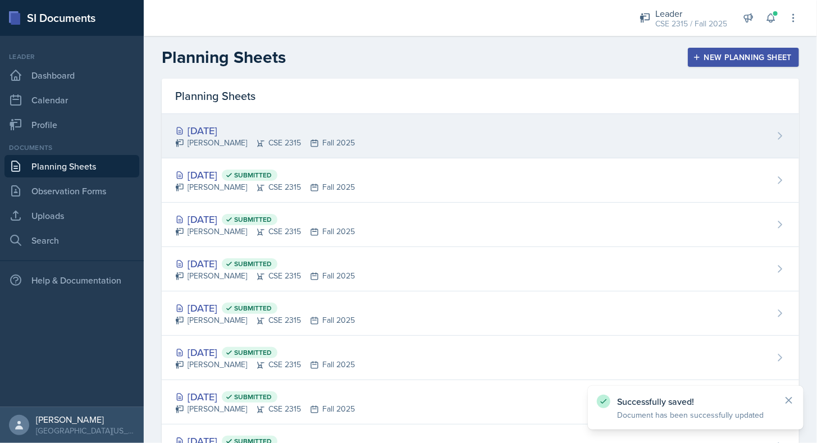
click at [326, 127] on div "[DATE]" at bounding box center [265, 130] width 180 height 15
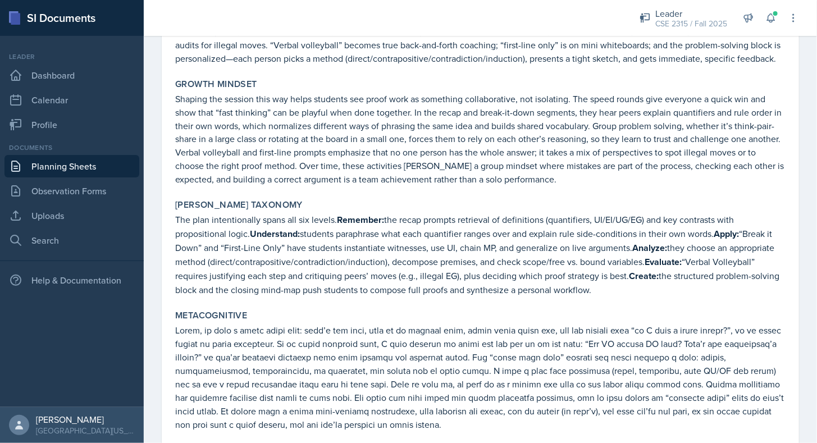
scroll to position [2820, 0]
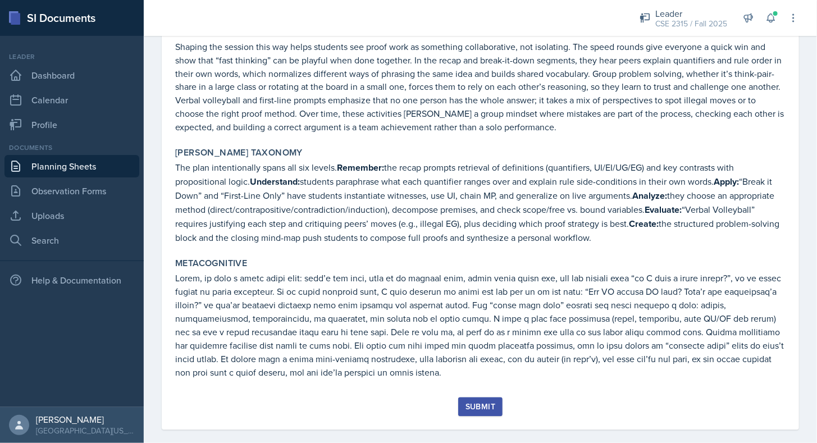
click at [468, 403] on div "Submit" at bounding box center [481, 407] width 30 height 9
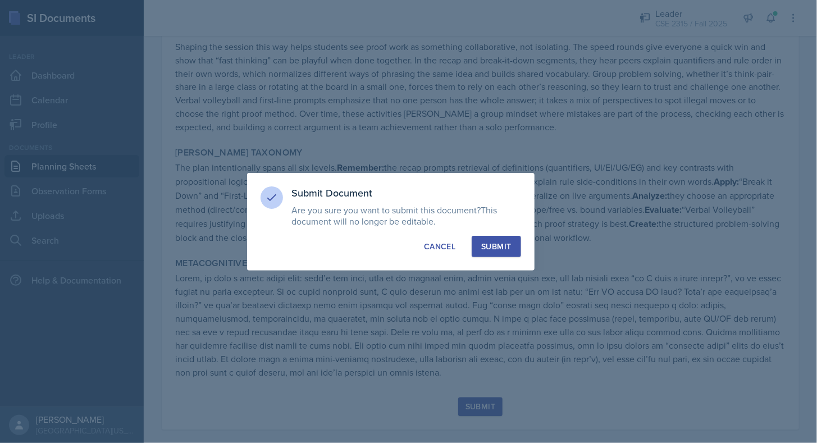
click at [494, 244] on div "Submit" at bounding box center [496, 246] width 30 height 11
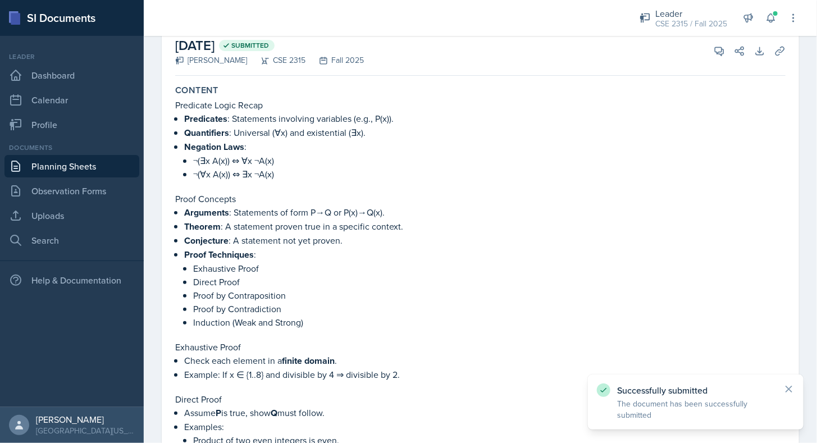
scroll to position [0, 0]
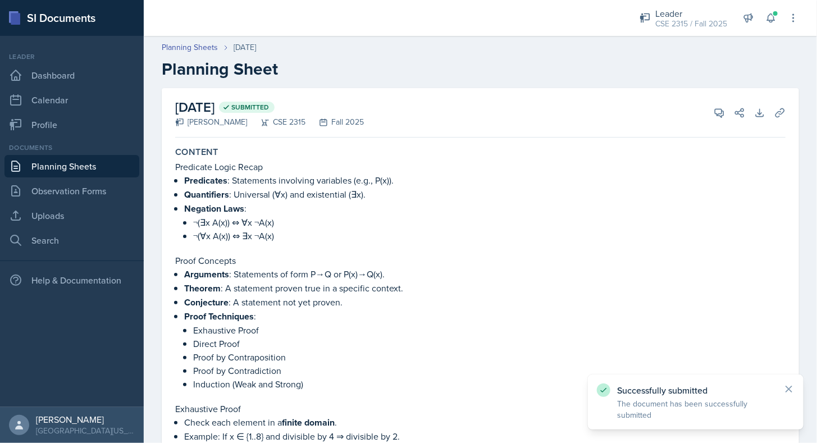
click at [115, 163] on link "Planning Sheets" at bounding box center [71, 166] width 135 height 22
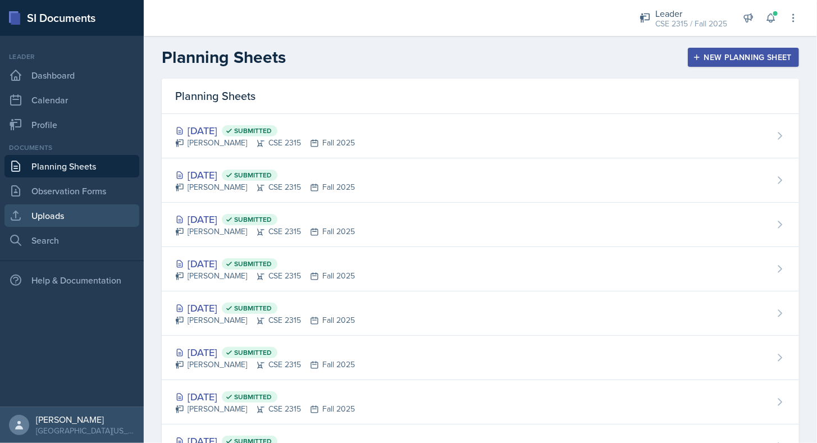
click at [81, 211] on link "Uploads" at bounding box center [71, 215] width 135 height 22
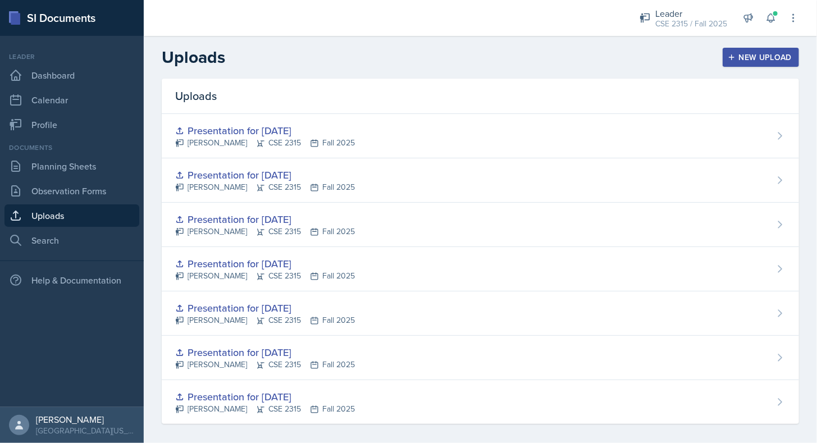
click at [727, 62] on button "New Upload" at bounding box center [761, 57] width 77 height 19
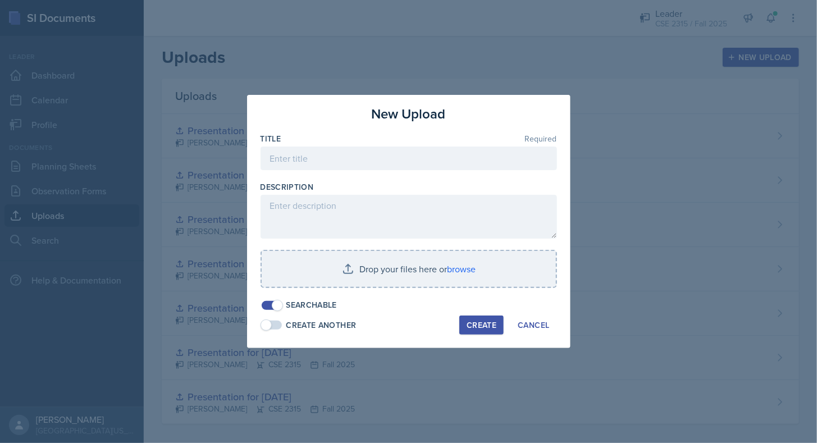
click at [382, 171] on div at bounding box center [409, 175] width 297 height 11
click at [381, 166] on input at bounding box center [409, 159] width 297 height 24
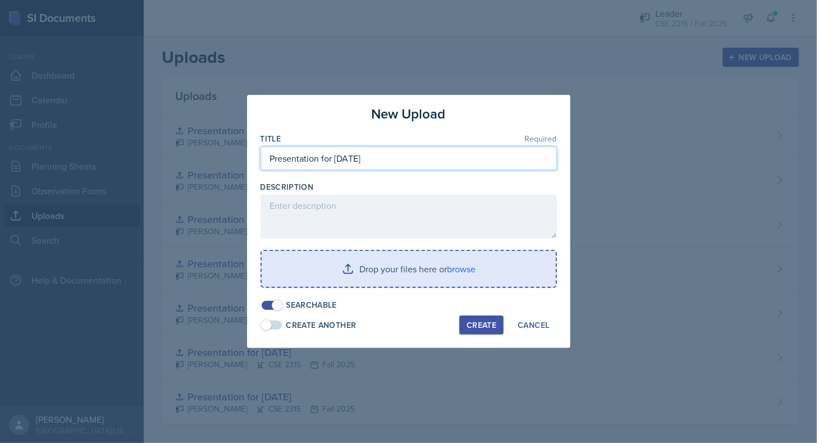
type input "Presentation for [DATE]"
click at [368, 253] on input "file" at bounding box center [409, 269] width 294 height 36
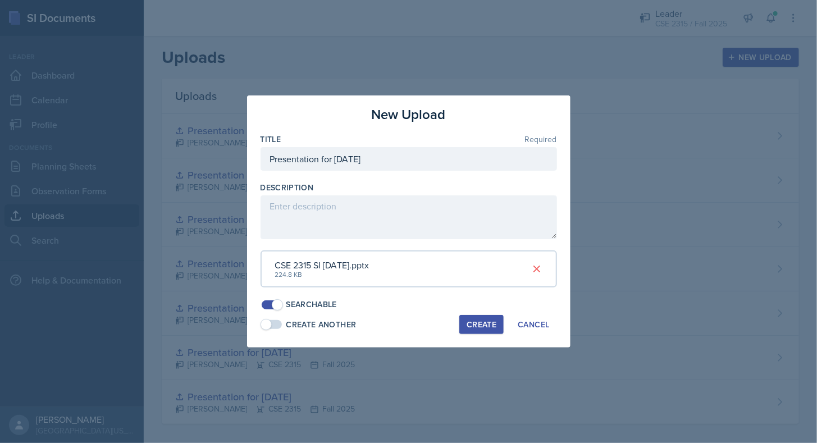
click at [483, 325] on div "Create" at bounding box center [482, 324] width 30 height 9
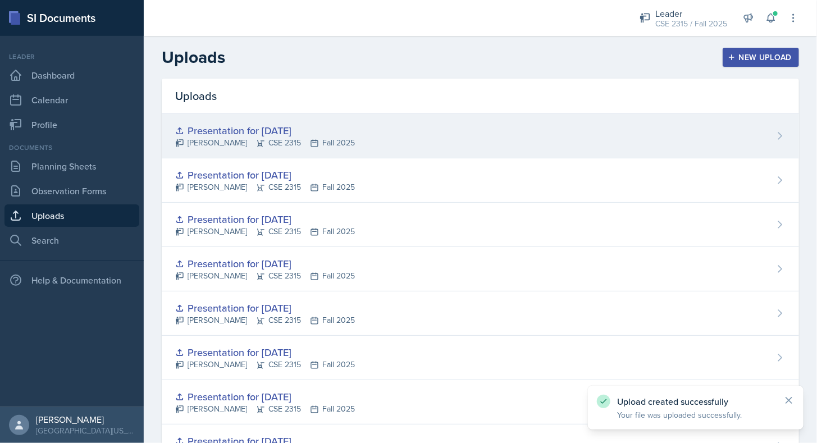
click at [695, 132] on div "Presentation for [DATE] [PERSON_NAME] CSE 2315 Fall 2025" at bounding box center [480, 136] width 637 height 44
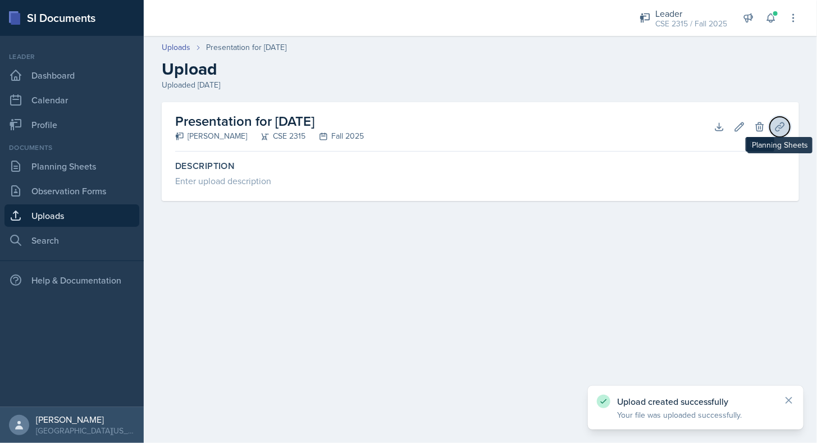
click at [776, 127] on icon at bounding box center [779, 126] width 11 height 11
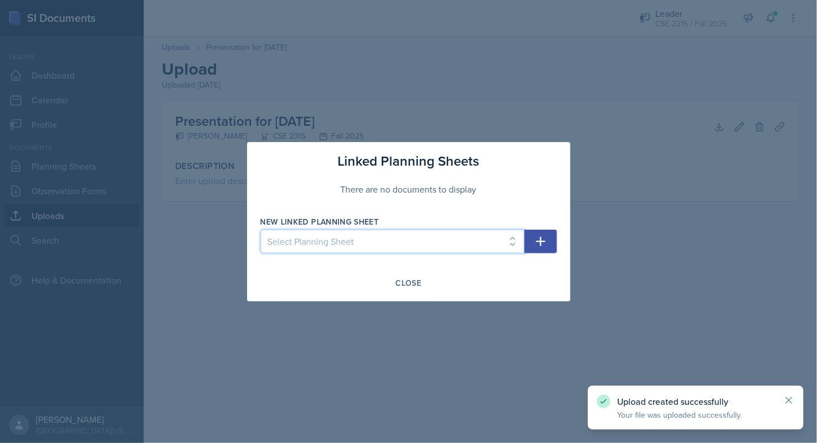
click at [487, 242] on select "Select Planning Sheet [DATE] [DATE] [DATE] [DATE] [DATE] [DATE] [DATE] [DATE] […" at bounding box center [393, 242] width 264 height 24
select select "bf7402d9-bede-4211-a8b3-18f17c16d810"
click at [261, 230] on select "Select Planning Sheet [DATE] [DATE] [DATE] [DATE] [DATE] [DATE] [DATE] [DATE] […" at bounding box center [393, 242] width 264 height 24
click at [535, 241] on icon "button" at bounding box center [540, 241] width 13 height 13
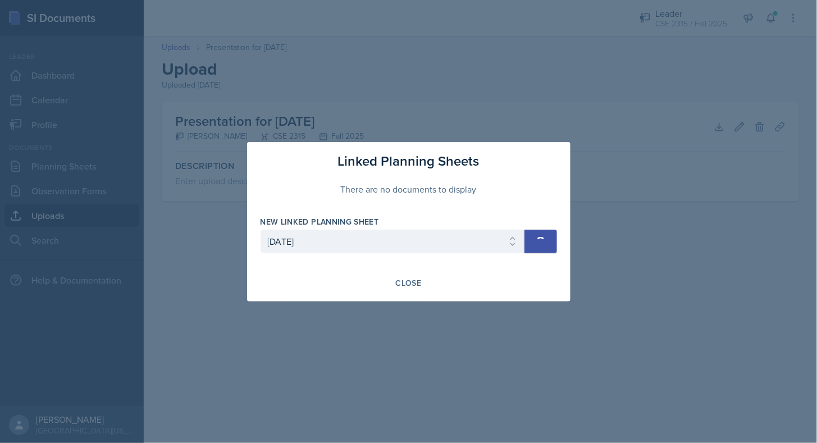
select select
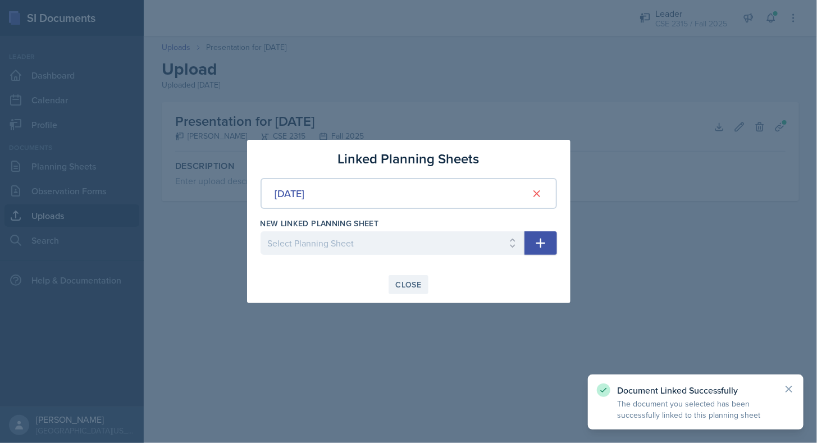
click at [408, 281] on div "Close" at bounding box center [409, 284] width 26 height 9
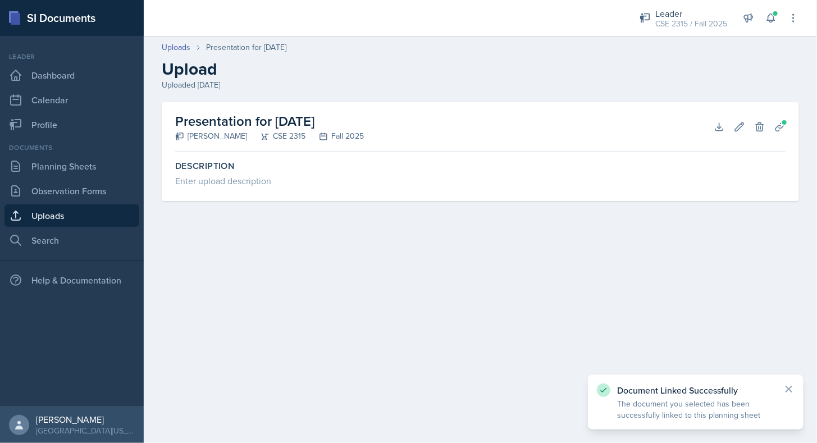
click at [62, 54] on div "Leader" at bounding box center [71, 57] width 135 height 10
click at [56, 73] on link "Dashboard" at bounding box center [71, 75] width 135 height 22
